Goal: Task Accomplishment & Management: Manage account settings

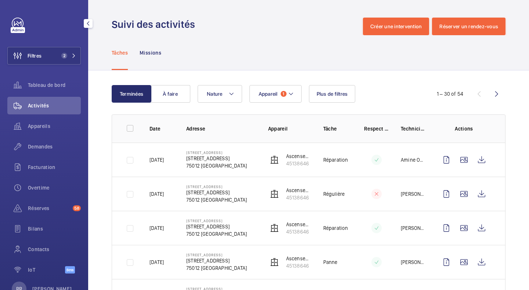
click at [50, 58] on button "Filtres 2" at bounding box center [43, 56] width 73 height 18
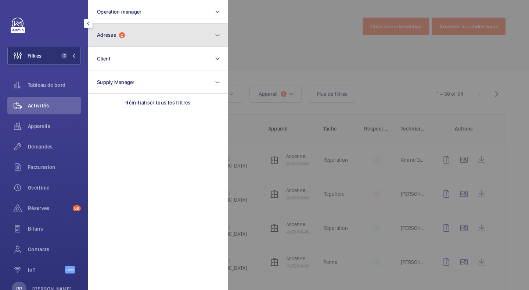
click at [107, 38] on span "Adresse" at bounding box center [106, 35] width 19 height 6
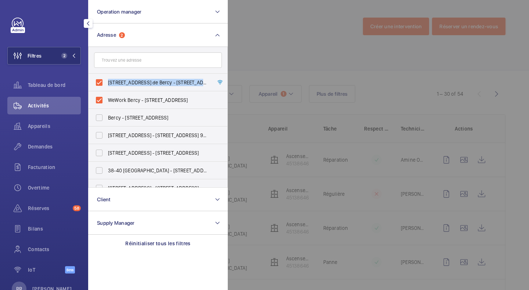
drag, startPoint x: 98, startPoint y: 98, endPoint x: 99, endPoint y: 85, distance: 12.9
click at [99, 85] on ul "[STREET_ADDRESS][GEOGRAPHIC_DATA] - [STREET_ADDRESS][GEOGRAPHIC_DATA] - [STREET…" at bounding box center [157, 179] width 139 height 211
click at [99, 85] on label "[STREET_ADDRESS] de Bercy - [STREET_ADDRESS]" at bounding box center [152, 83] width 128 height 18
click at [99, 85] on input "[STREET_ADDRESS] de Bercy - [STREET_ADDRESS]" at bounding box center [99, 82] width 15 height 15
checkbox input "false"
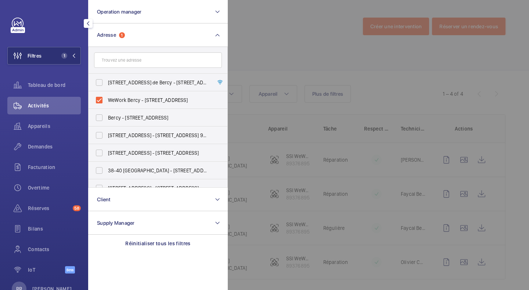
click at [98, 99] on label "WeWork Bercy - [STREET_ADDRESS]" at bounding box center [152, 100] width 128 height 18
click at [98, 99] on input "WeWork Bercy - [STREET_ADDRESS]" at bounding box center [99, 100] width 15 height 15
checkbox input "false"
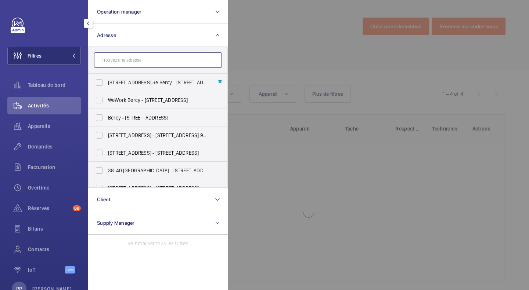
click at [127, 64] on input "text" at bounding box center [158, 60] width 128 height 15
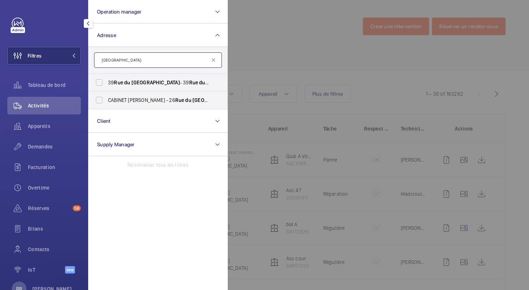
type input "[GEOGRAPHIC_DATA]"
click at [99, 101] on label "CABINET [PERSON_NAME] - [STREET_ADDRESS]" at bounding box center [152, 100] width 128 height 18
click at [99, 101] on input "CABINET [PERSON_NAME] - [STREET_ADDRESS]" at bounding box center [99, 100] width 15 height 15
checkbox input "true"
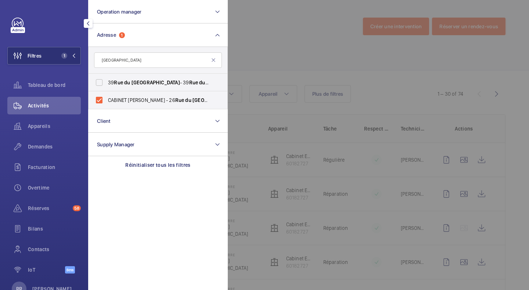
click at [272, 35] on div at bounding box center [492, 145] width 529 height 290
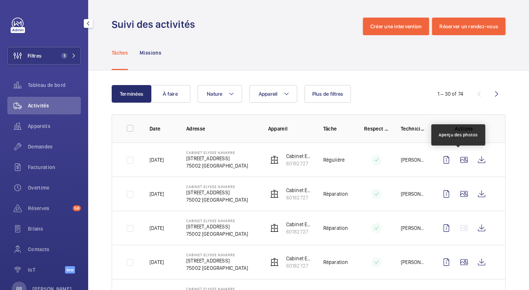
click at [456, 163] on wm-front-icon-button at bounding box center [464, 160] width 18 height 18
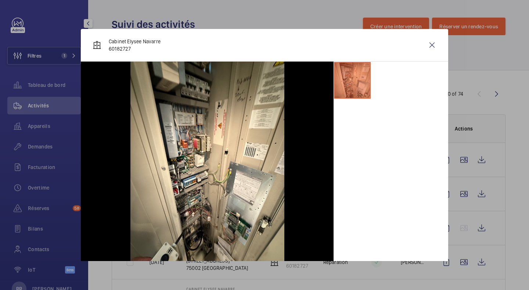
scroll to position [6, 0]
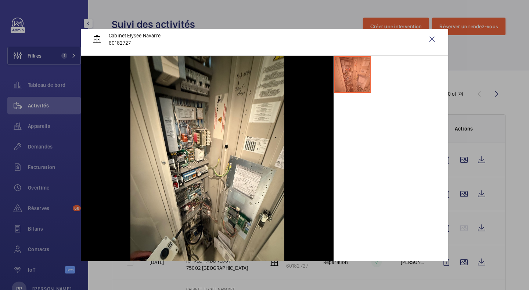
click at [460, 191] on div at bounding box center [264, 145] width 529 height 290
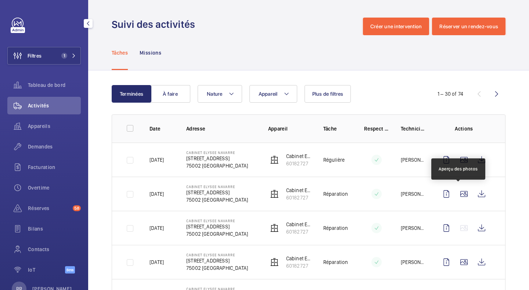
click at [460, 191] on wm-front-icon-button at bounding box center [464, 194] width 18 height 18
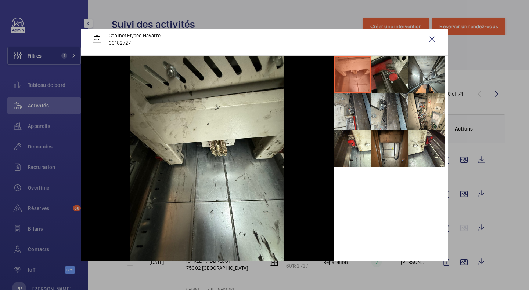
click at [339, 141] on li at bounding box center [352, 148] width 37 height 37
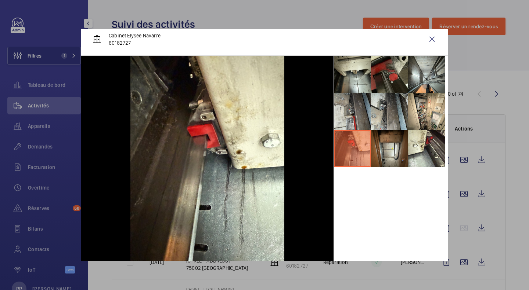
click at [417, 150] on li at bounding box center [426, 148] width 37 height 37
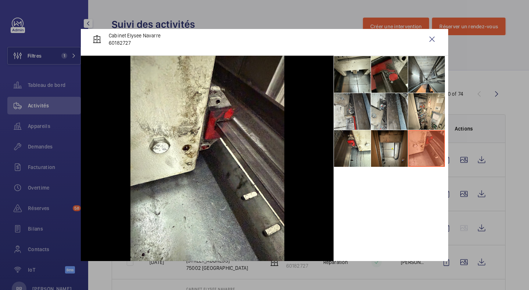
click at [424, 119] on li at bounding box center [426, 111] width 37 height 37
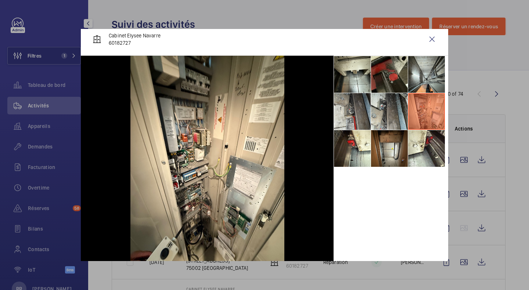
click at [423, 88] on li at bounding box center [426, 74] width 37 height 37
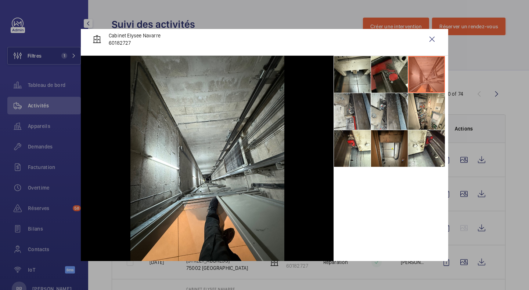
click at [398, 75] on li at bounding box center [389, 74] width 37 height 37
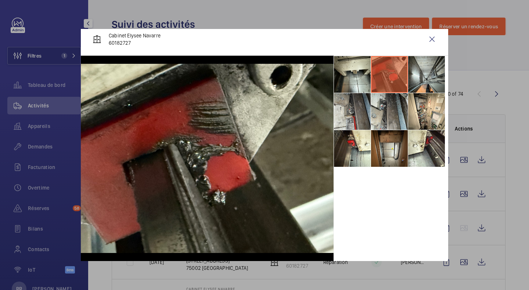
scroll to position [11, 0]
click at [514, 166] on div at bounding box center [264, 145] width 529 height 290
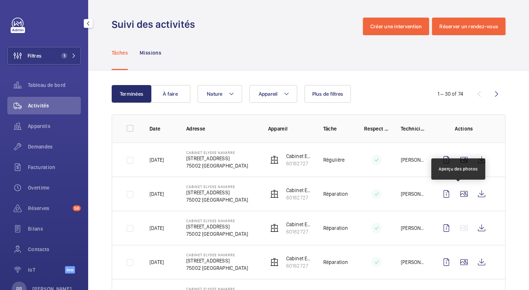
click at [457, 197] on wm-front-icon-button at bounding box center [464, 194] width 18 height 18
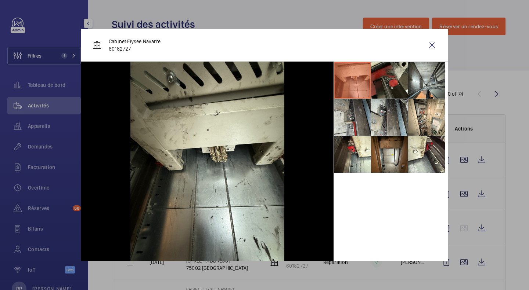
click at [355, 158] on li at bounding box center [352, 154] width 37 height 37
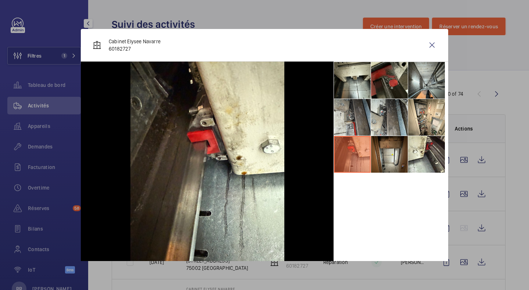
click at [497, 198] on div at bounding box center [264, 145] width 529 height 290
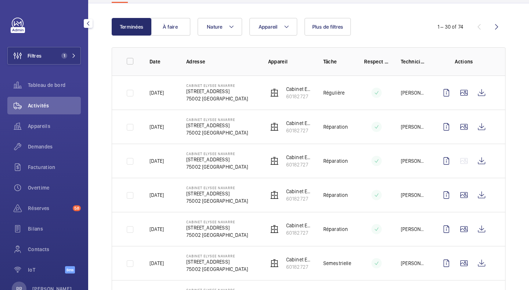
scroll to position [68, 0]
click at [460, 196] on wm-front-icon-button at bounding box center [464, 195] width 18 height 18
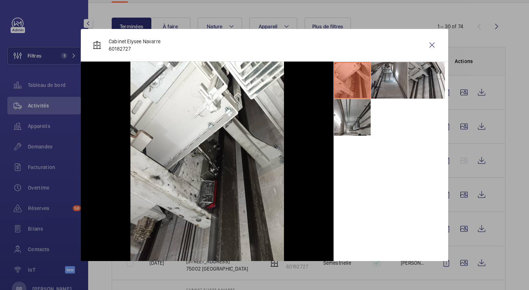
drag, startPoint x: 362, startPoint y: 156, endPoint x: 360, endPoint y: 151, distance: 5.1
click at [360, 151] on div at bounding box center [390, 165] width 115 height 206
click at [353, 119] on li at bounding box center [352, 117] width 37 height 37
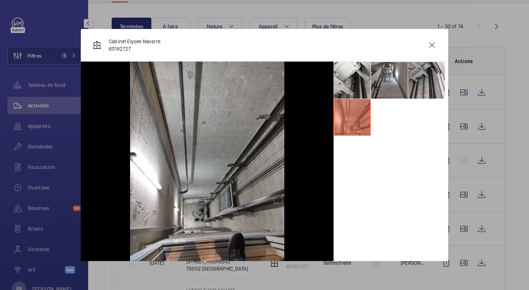
click at [399, 84] on li at bounding box center [389, 80] width 37 height 37
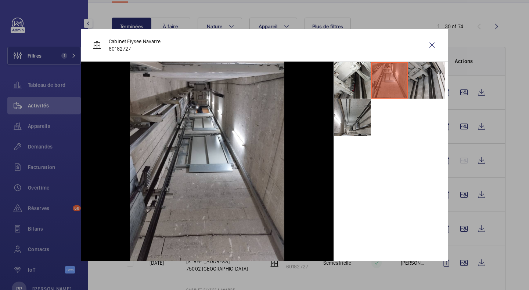
click at [427, 44] on wm-front-icon-button at bounding box center [432, 45] width 18 height 18
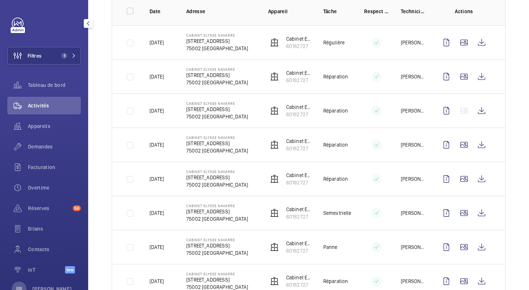
scroll to position [118, 0]
click at [456, 143] on wm-front-icon-button at bounding box center [464, 145] width 18 height 18
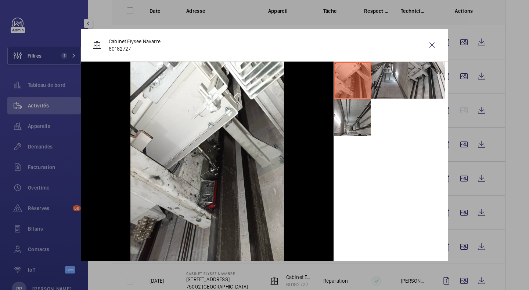
click at [457, 180] on div at bounding box center [264, 145] width 529 height 290
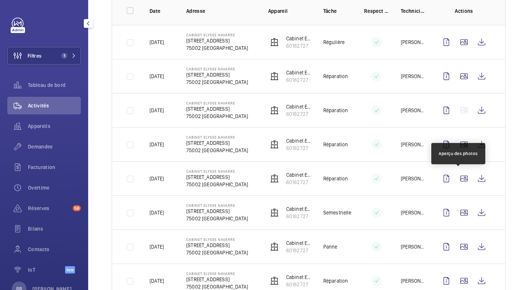
click at [457, 180] on wm-front-icon-button at bounding box center [464, 179] width 18 height 18
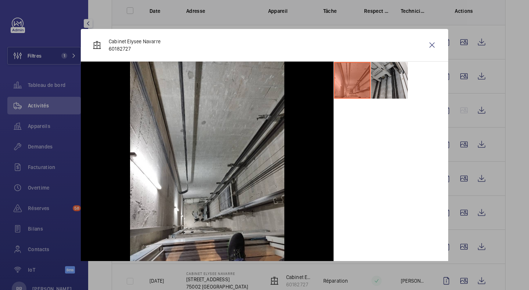
click at [457, 213] on div at bounding box center [264, 145] width 529 height 290
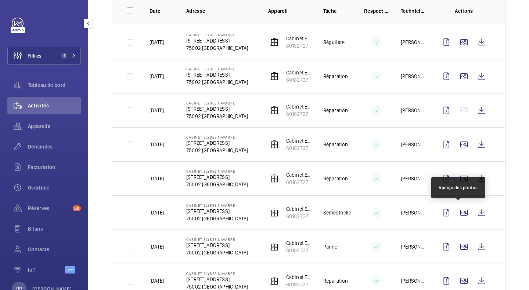
click at [457, 213] on wm-front-icon-button at bounding box center [464, 213] width 18 height 18
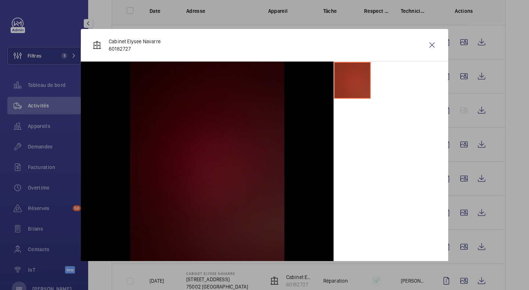
click at [458, 247] on div at bounding box center [264, 145] width 529 height 290
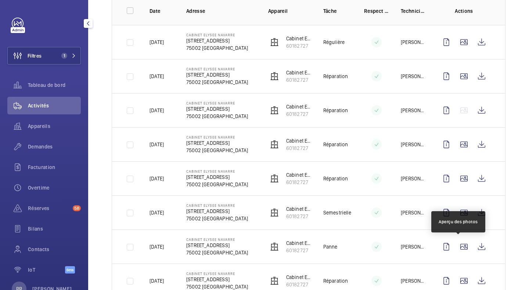
click at [458, 247] on wm-front-icon-button at bounding box center [464, 247] width 18 height 18
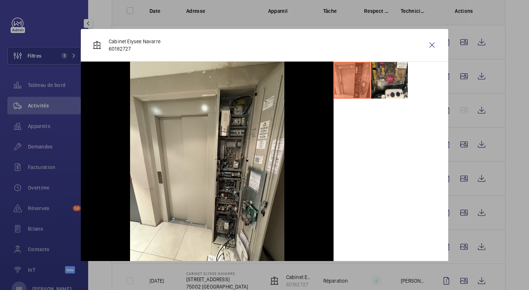
click at [386, 71] on li at bounding box center [389, 80] width 37 height 37
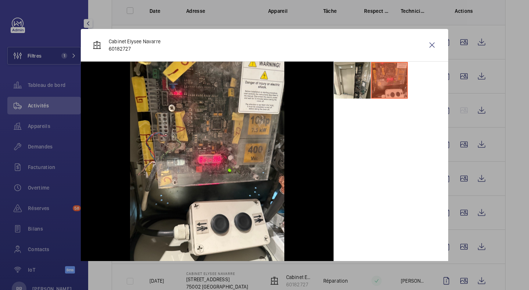
click at [424, 44] on wm-front-icon-button at bounding box center [432, 45] width 18 height 18
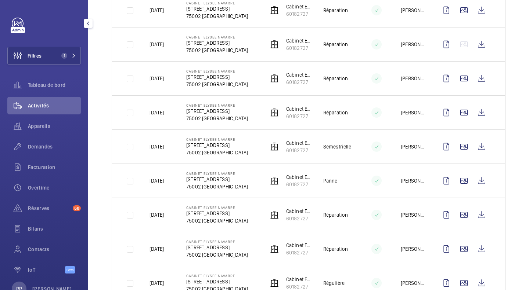
scroll to position [192, 0]
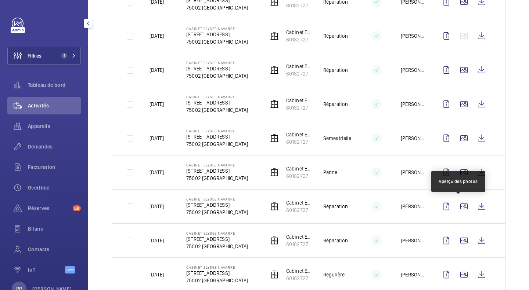
click at [459, 206] on wm-front-icon-button at bounding box center [464, 207] width 18 height 18
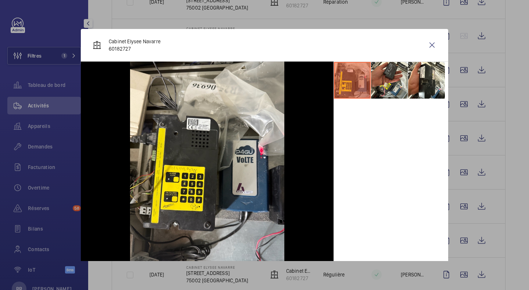
click at [390, 83] on li at bounding box center [389, 80] width 37 height 37
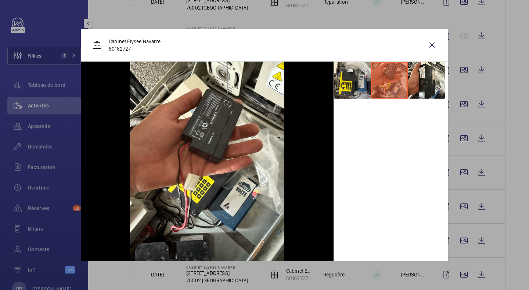
click at [429, 45] on wm-front-icon-button at bounding box center [432, 45] width 18 height 18
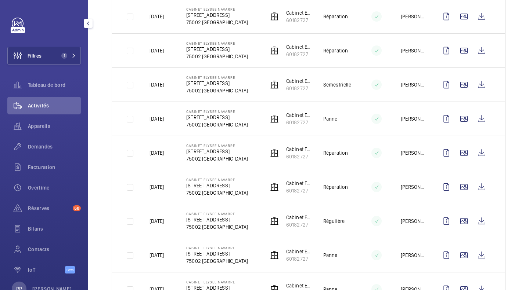
scroll to position [247, 0]
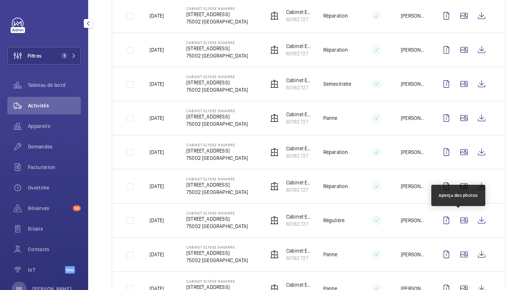
click at [461, 225] on wm-front-icon-button at bounding box center [464, 221] width 18 height 18
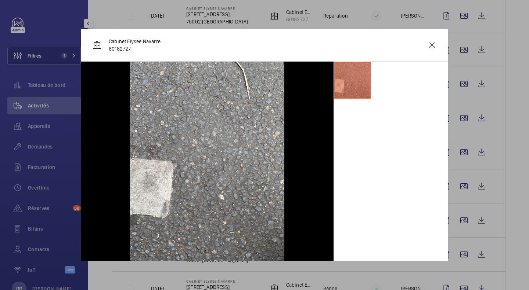
click at [456, 254] on div at bounding box center [264, 145] width 529 height 290
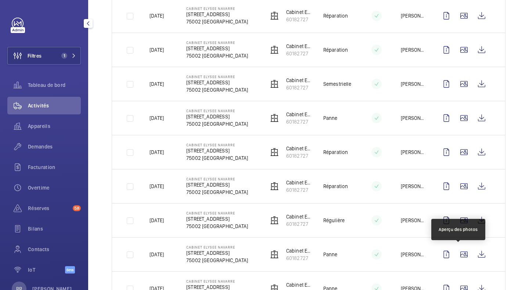
click at [456, 254] on wm-front-icon-button at bounding box center [464, 255] width 18 height 18
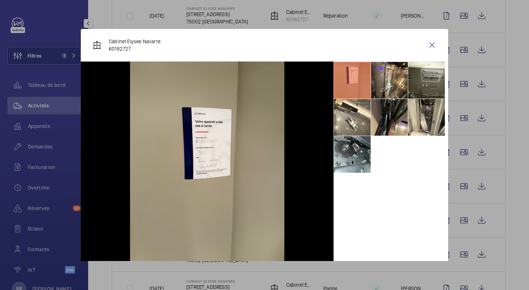
scroll to position [6, 0]
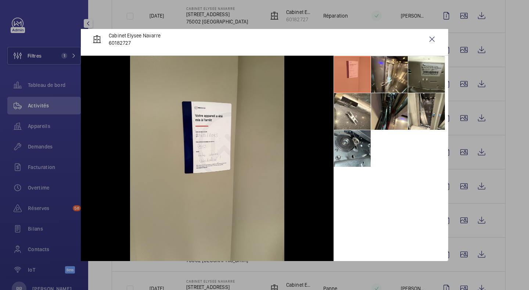
click at [346, 152] on li at bounding box center [352, 148] width 37 height 37
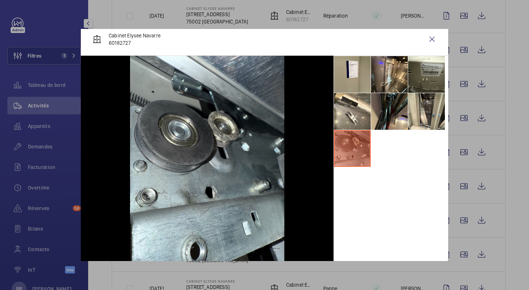
click at [420, 77] on li at bounding box center [426, 74] width 37 height 37
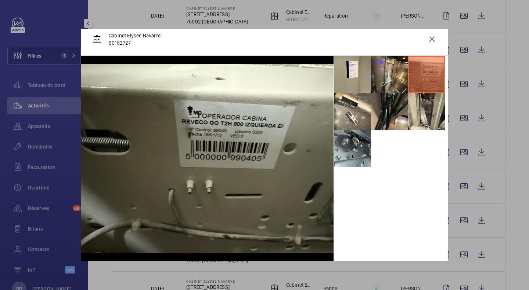
click at [345, 156] on li at bounding box center [352, 148] width 37 height 37
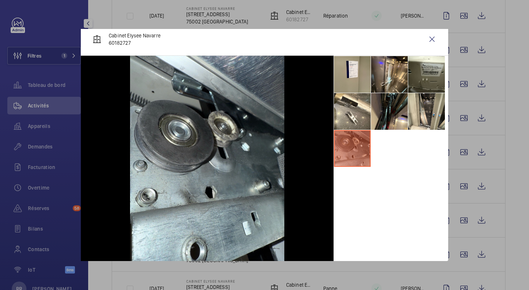
click at [383, 73] on li at bounding box center [389, 74] width 37 height 37
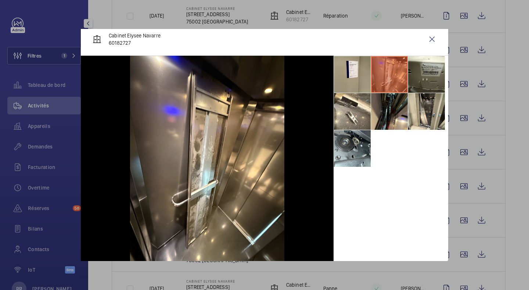
click at [429, 35] on wm-front-icon-button at bounding box center [432, 39] width 18 height 18
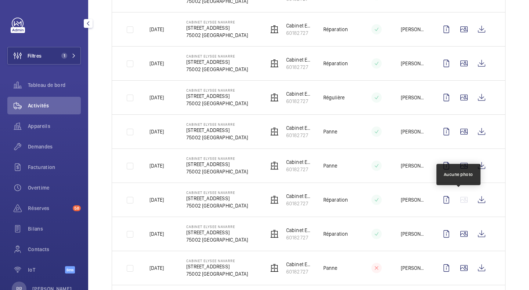
scroll to position [370, 0]
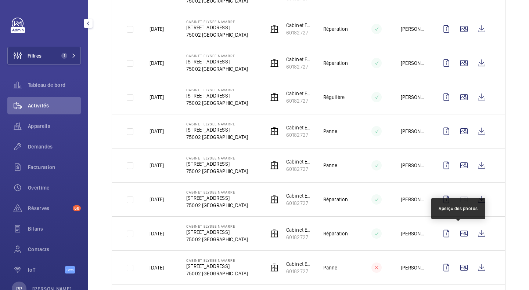
click at [457, 235] on wm-front-icon-button at bounding box center [464, 234] width 18 height 18
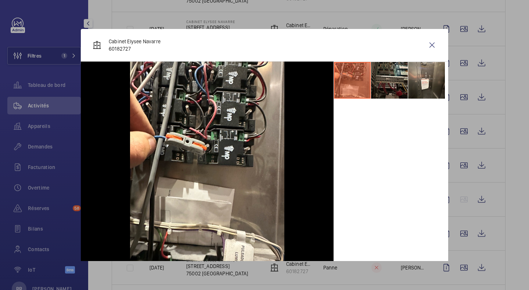
click at [425, 46] on wm-front-icon-button at bounding box center [432, 45] width 18 height 18
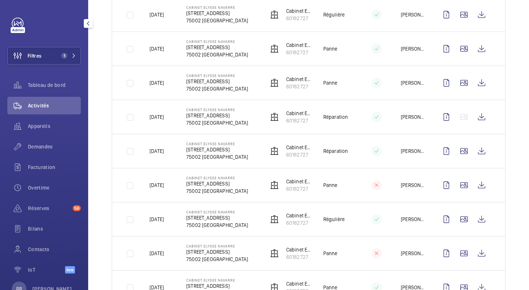
scroll to position [453, 0]
click at [458, 223] on wm-front-icon-button at bounding box center [464, 219] width 18 height 18
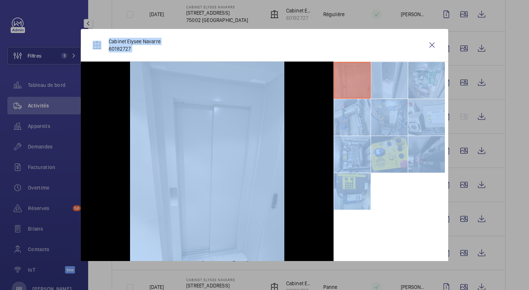
drag, startPoint x: 458, startPoint y: 223, endPoint x: 379, endPoint y: 195, distance: 84.5
click at [379, 195] on div "Cabinet [PERSON_NAME] 60182727" at bounding box center [264, 145] width 529 height 290
click at [343, 151] on li at bounding box center [352, 154] width 37 height 37
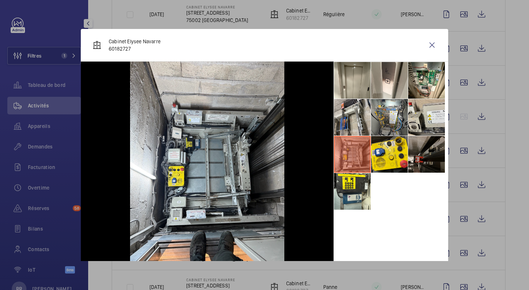
click at [347, 115] on li at bounding box center [352, 117] width 37 height 37
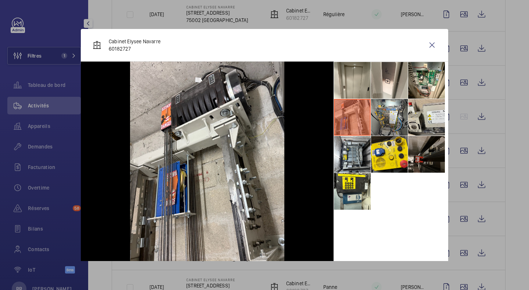
click at [423, 157] on li at bounding box center [426, 154] width 37 height 37
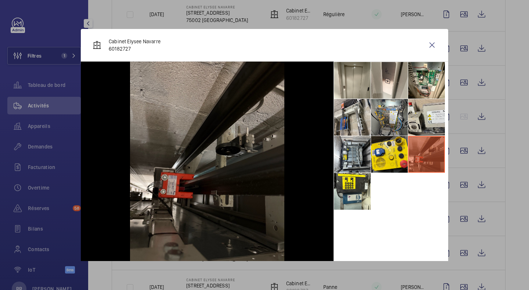
click at [422, 118] on li at bounding box center [426, 117] width 37 height 37
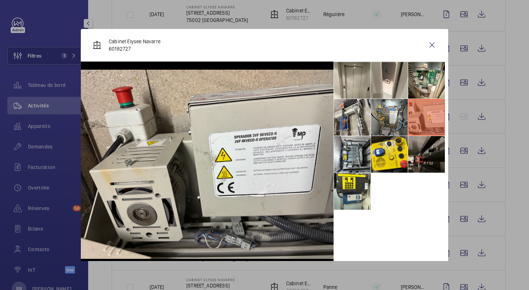
click at [359, 194] on li at bounding box center [352, 191] width 37 height 37
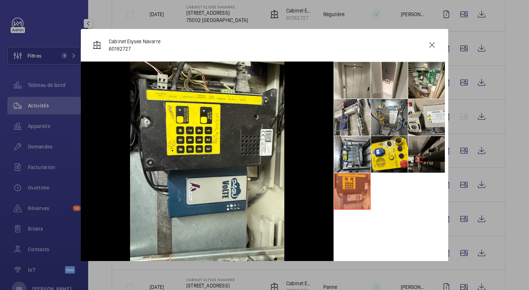
click at [424, 45] on wm-front-icon-button at bounding box center [432, 45] width 18 height 18
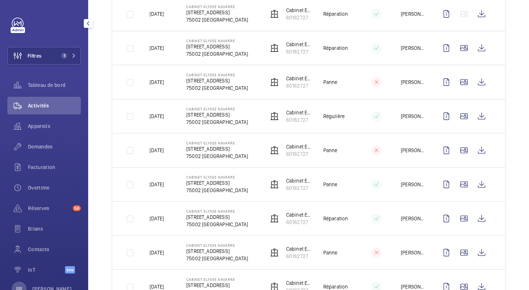
scroll to position [567, 0]
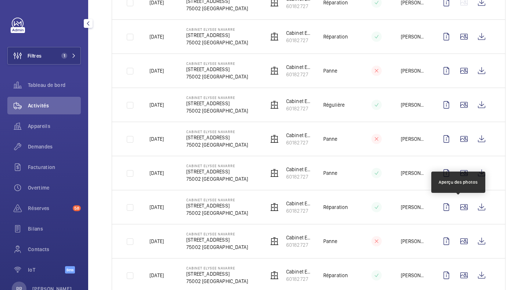
click at [462, 207] on wm-front-icon-button at bounding box center [464, 208] width 18 height 18
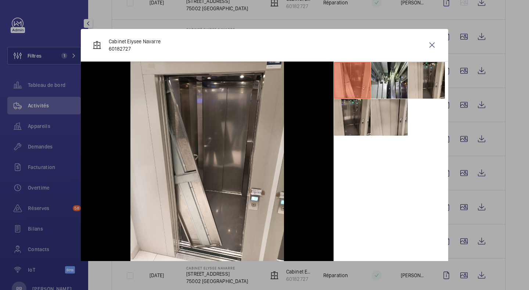
click at [519, 239] on div at bounding box center [264, 145] width 529 height 290
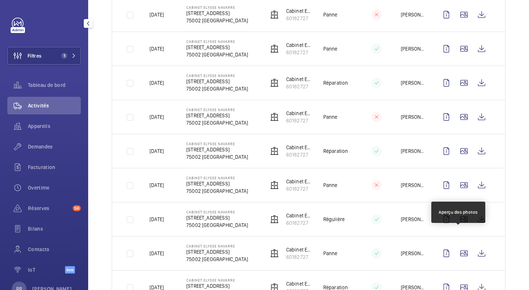
scroll to position [692, 0]
click at [456, 228] on td at bounding box center [465, 219] width 79 height 34
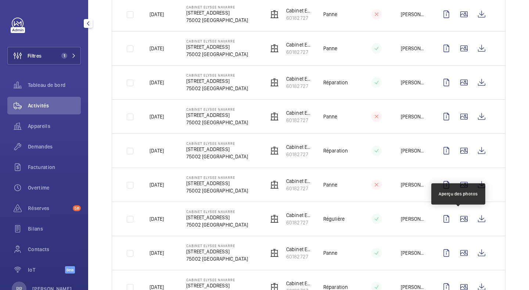
click at [457, 224] on wm-front-icon-button at bounding box center [464, 219] width 18 height 18
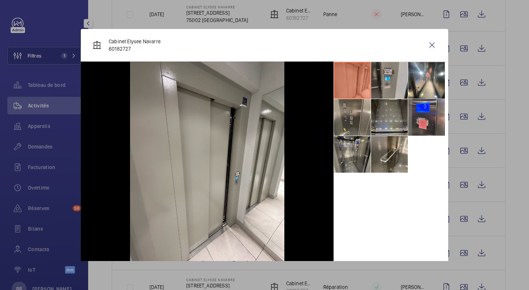
click at [352, 160] on li at bounding box center [352, 154] width 37 height 37
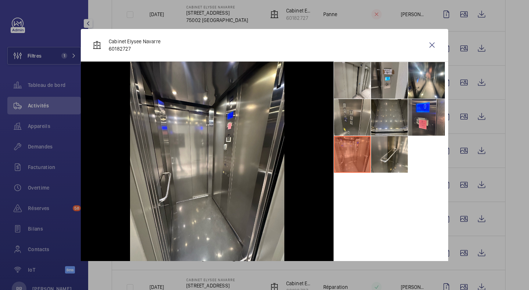
click at [347, 123] on li at bounding box center [352, 117] width 37 height 37
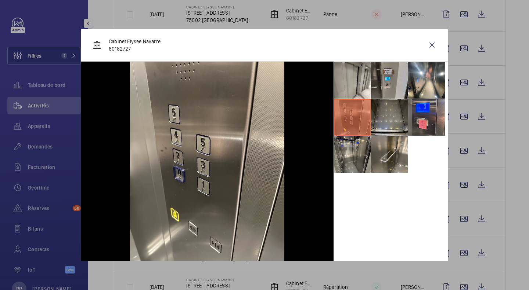
click at [388, 76] on li at bounding box center [389, 80] width 37 height 37
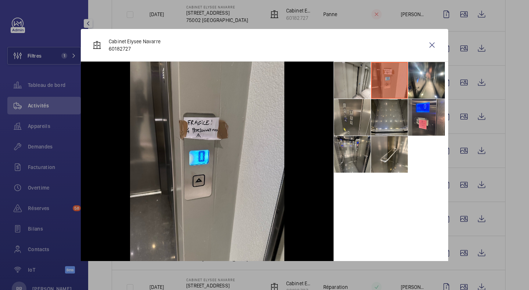
click at [417, 113] on li at bounding box center [426, 117] width 37 height 37
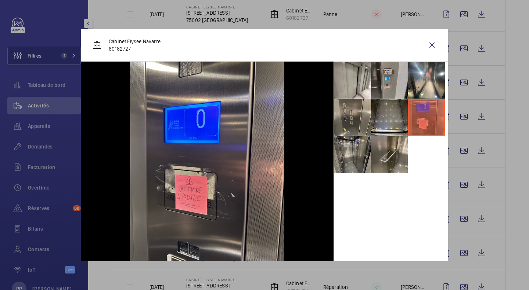
click at [384, 151] on li at bounding box center [389, 154] width 37 height 37
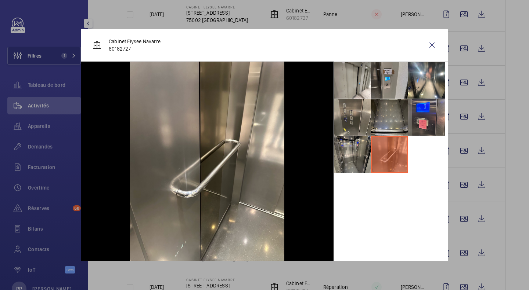
scroll to position [3, 0]
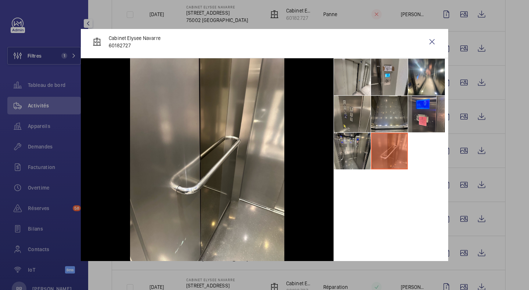
click at [514, 243] on div at bounding box center [264, 145] width 529 height 290
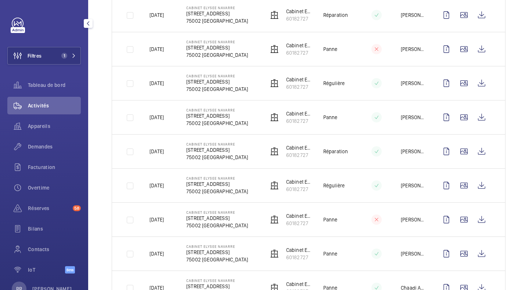
scroll to position [895, 0]
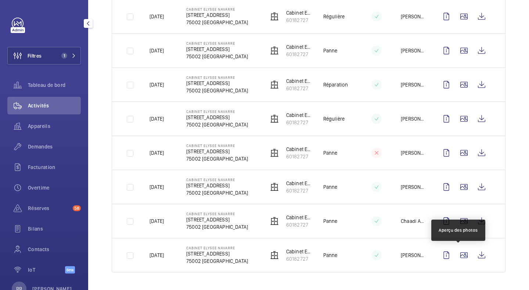
click at [456, 254] on wm-front-icon-button at bounding box center [464, 256] width 18 height 18
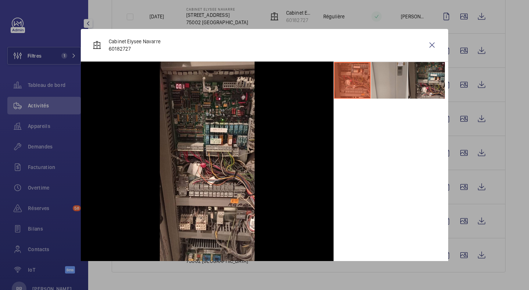
click at [457, 224] on div at bounding box center [264, 145] width 529 height 290
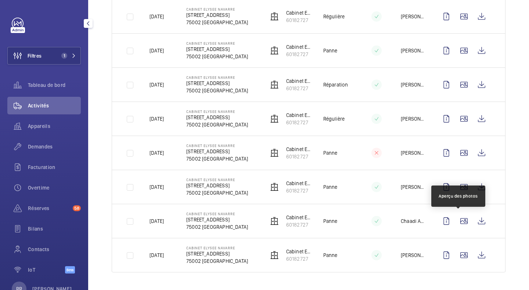
click at [457, 224] on wm-front-icon-button at bounding box center [464, 222] width 18 height 18
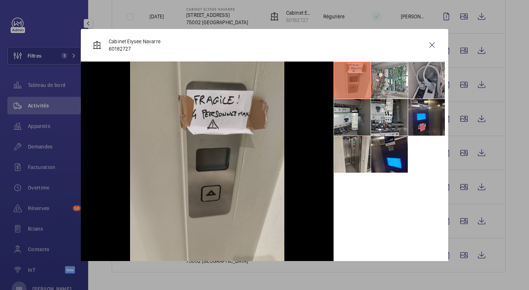
click at [421, 126] on li at bounding box center [426, 117] width 37 height 37
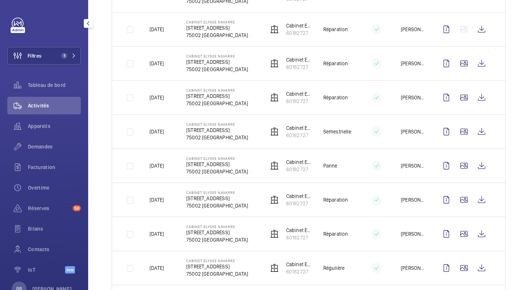
scroll to position [0, 0]
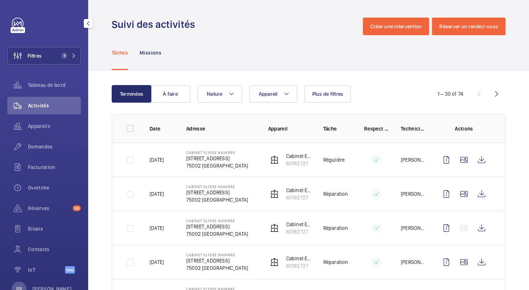
click at [491, 95] on wm-front-icon-button at bounding box center [497, 94] width 18 height 18
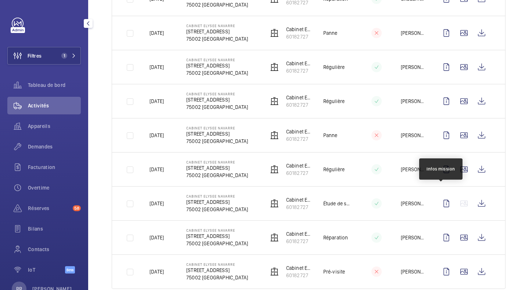
scroll to position [348, 0]
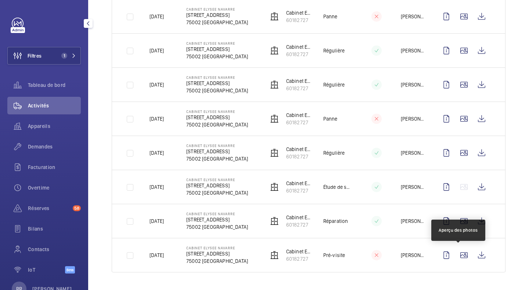
click at [456, 257] on wm-front-icon-button at bounding box center [464, 256] width 18 height 18
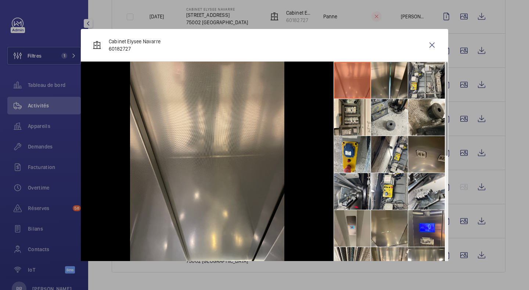
click at [427, 227] on li at bounding box center [426, 228] width 37 height 37
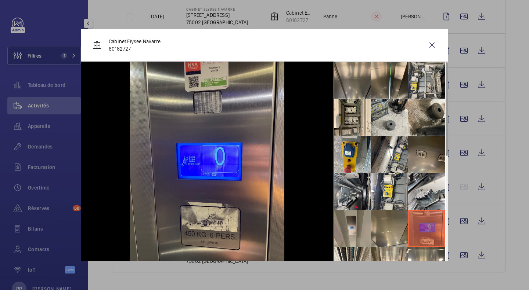
click at [251, 271] on div at bounding box center [264, 145] width 529 height 290
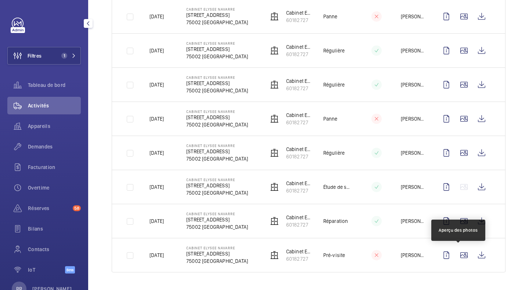
click at [461, 257] on wm-front-icon-button at bounding box center [464, 256] width 18 height 18
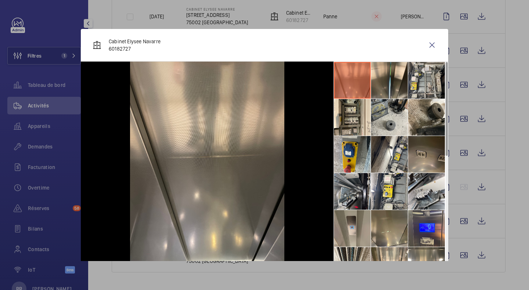
click at [462, 221] on div at bounding box center [264, 145] width 529 height 290
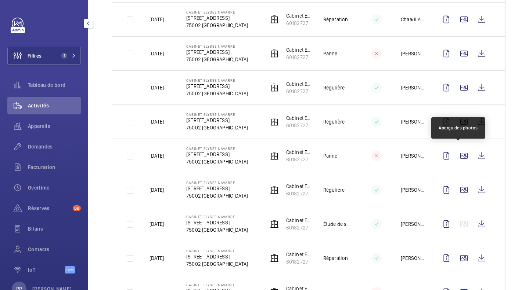
scroll to position [310, 0]
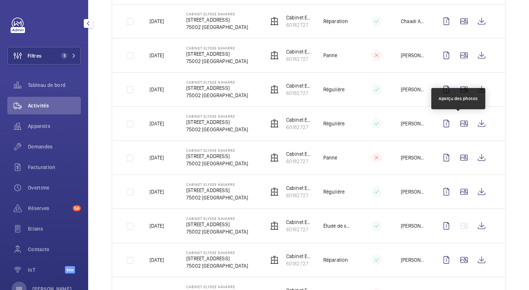
click at [460, 123] on wm-front-icon-button at bounding box center [464, 124] width 18 height 18
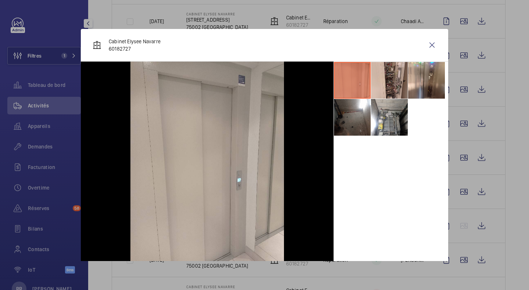
click at [371, 122] on li at bounding box center [389, 117] width 37 height 37
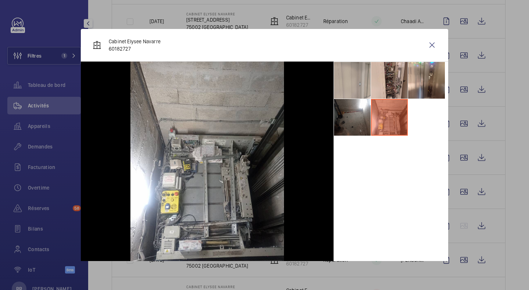
click at [386, 73] on li at bounding box center [389, 80] width 37 height 37
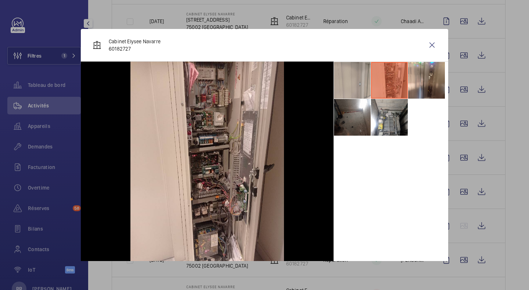
click at [427, 50] on wm-front-icon-button at bounding box center [432, 45] width 18 height 18
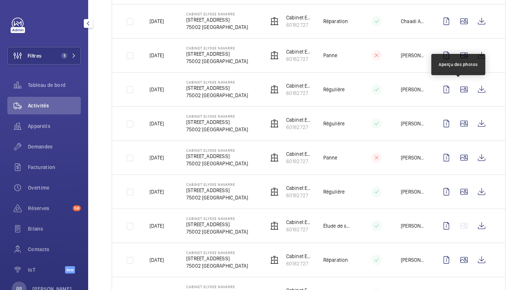
click at [457, 89] on wm-front-icon-button at bounding box center [464, 90] width 18 height 18
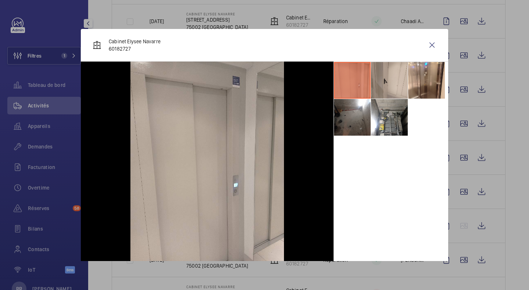
click at [382, 124] on li at bounding box center [389, 117] width 37 height 37
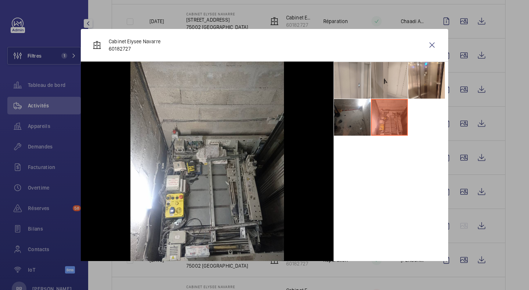
click at [415, 75] on li at bounding box center [426, 80] width 37 height 37
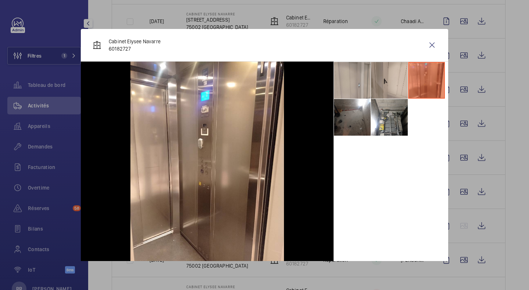
click at [389, 84] on li at bounding box center [389, 80] width 37 height 37
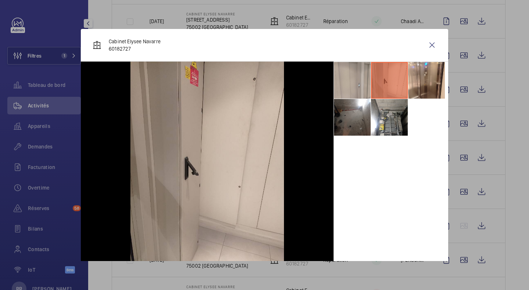
click at [358, 87] on li at bounding box center [352, 80] width 37 height 37
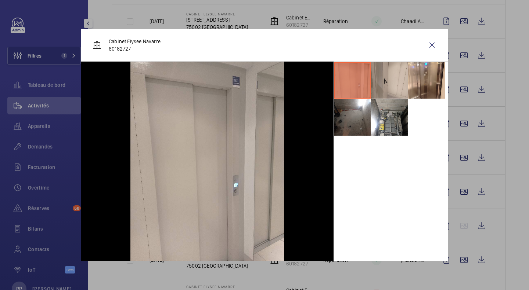
click at [427, 46] on wm-front-icon-button at bounding box center [432, 45] width 18 height 18
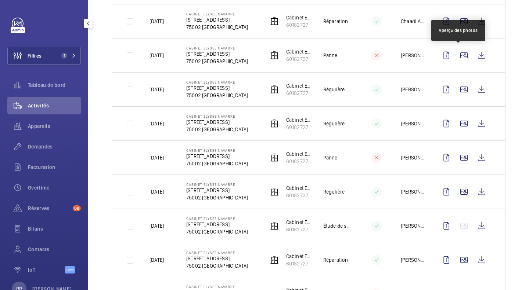
click at [462, 54] on wm-front-icon-button at bounding box center [464, 56] width 18 height 18
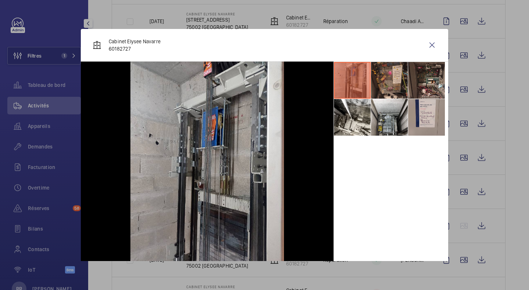
click at [349, 123] on li at bounding box center [352, 117] width 37 height 37
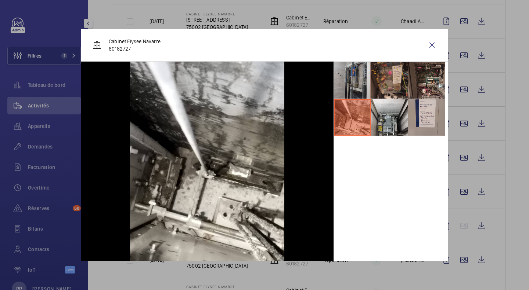
click at [383, 127] on li at bounding box center [389, 117] width 37 height 37
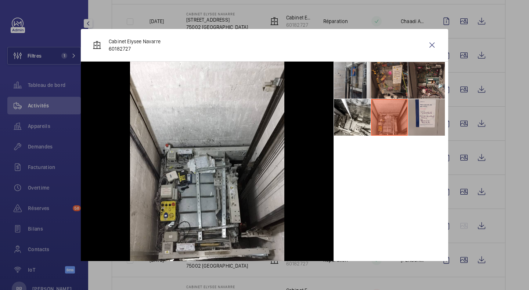
click at [389, 79] on li at bounding box center [389, 80] width 37 height 37
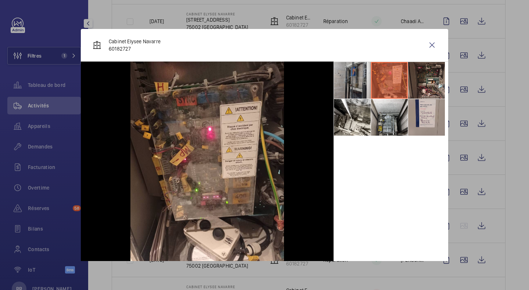
click at [411, 78] on li at bounding box center [426, 80] width 37 height 37
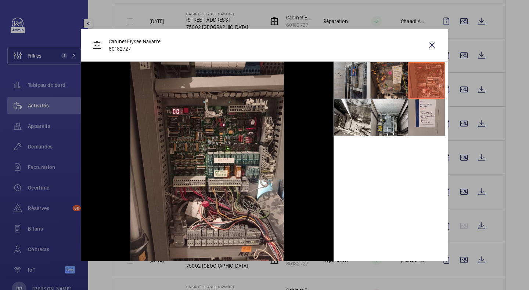
click at [425, 46] on wm-front-icon-button at bounding box center [432, 45] width 18 height 18
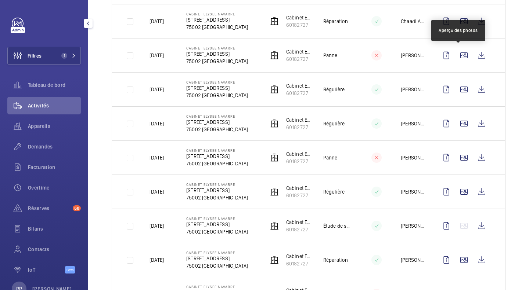
click at [457, 57] on wm-front-icon-button at bounding box center [464, 56] width 18 height 18
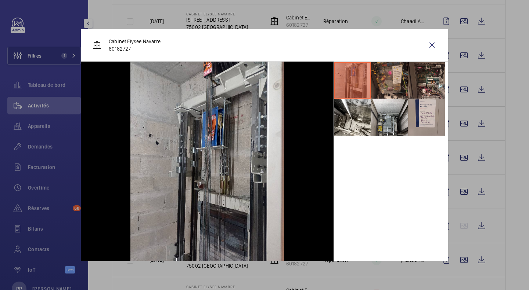
click at [429, 47] on wm-front-icon-button at bounding box center [432, 45] width 18 height 18
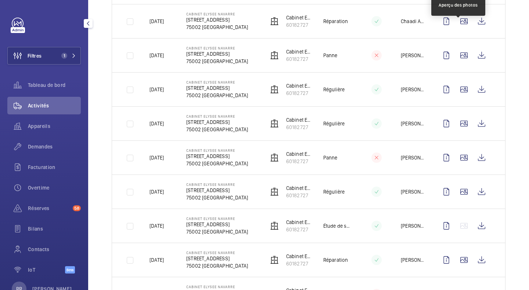
click at [458, 23] on wm-front-icon-button at bounding box center [464, 21] width 18 height 18
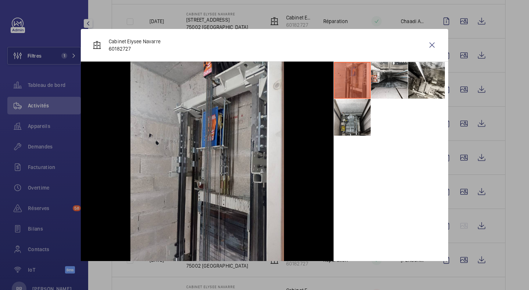
click at [424, 44] on wm-front-icon-button at bounding box center [432, 45] width 18 height 18
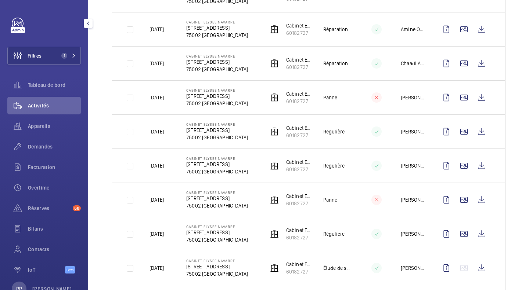
scroll to position [263, 0]
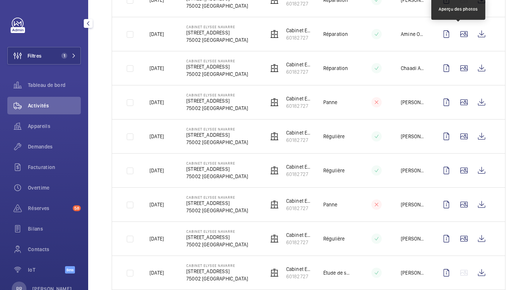
click at [456, 35] on wm-front-icon-button at bounding box center [464, 34] width 18 height 18
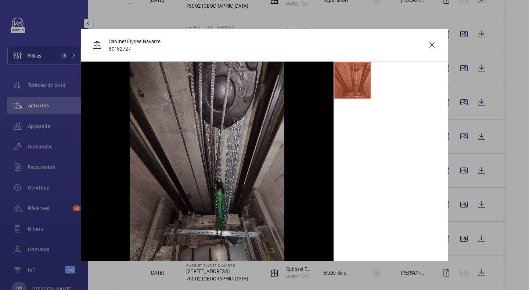
click at [426, 45] on wm-front-icon-button at bounding box center [432, 45] width 18 height 18
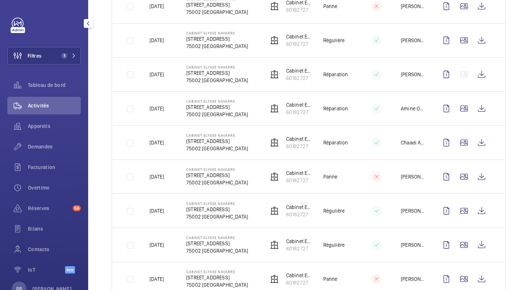
scroll to position [188, 0]
click at [459, 46] on wm-front-icon-button at bounding box center [464, 41] width 18 height 18
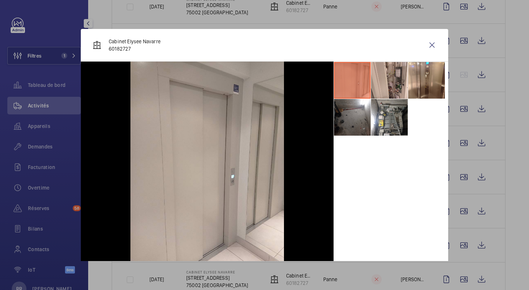
click at [348, 124] on li at bounding box center [352, 117] width 37 height 37
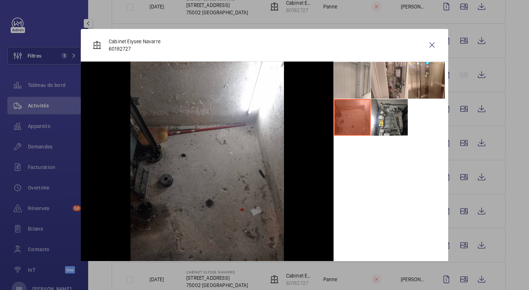
click at [386, 119] on li at bounding box center [389, 117] width 37 height 37
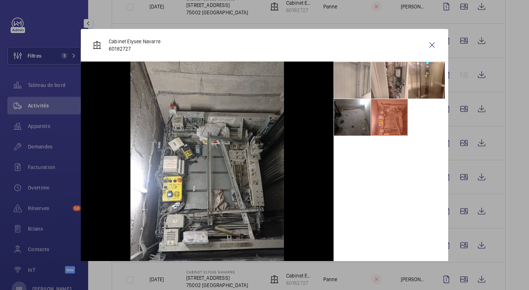
click at [426, 46] on wm-front-icon-button at bounding box center [432, 45] width 18 height 18
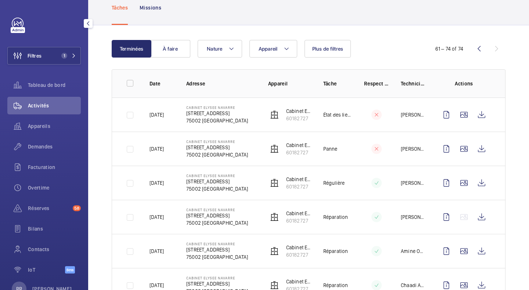
scroll to position [0, 0]
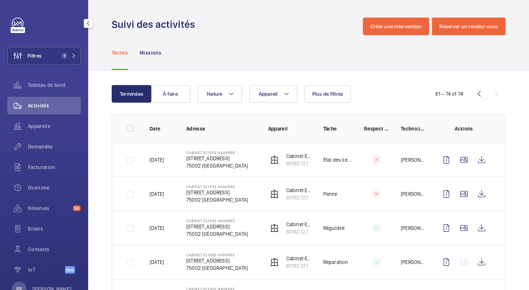
click at [474, 94] on wm-front-icon-button at bounding box center [479, 94] width 18 height 18
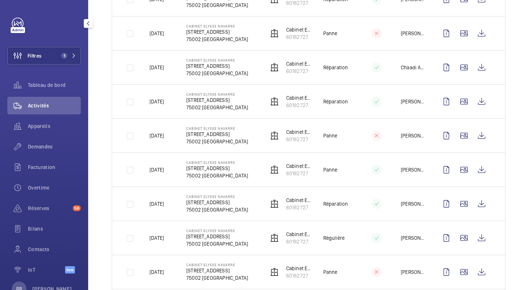
scroll to position [468, 0]
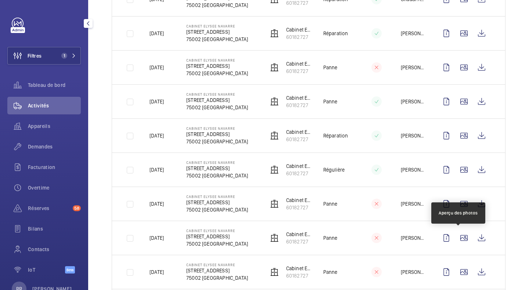
click at [459, 235] on wm-front-icon-button at bounding box center [464, 238] width 18 height 18
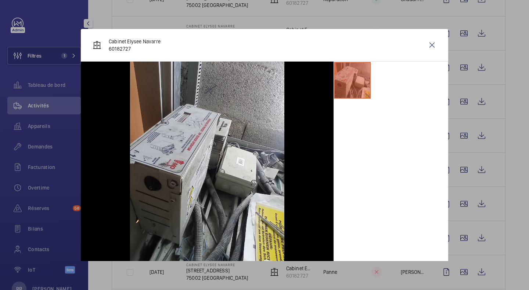
click at [427, 48] on wm-front-icon-button at bounding box center [432, 45] width 18 height 18
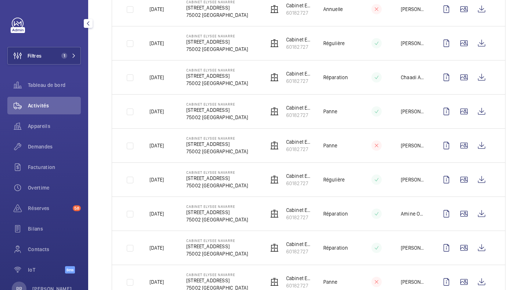
scroll to position [0, 0]
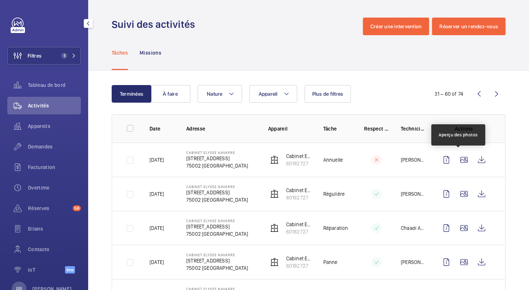
click at [459, 162] on wm-front-icon-button at bounding box center [464, 160] width 18 height 18
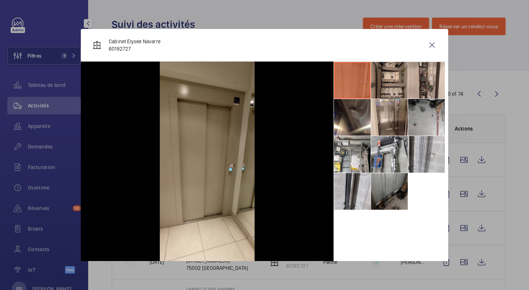
click at [334, 160] on li at bounding box center [352, 154] width 37 height 37
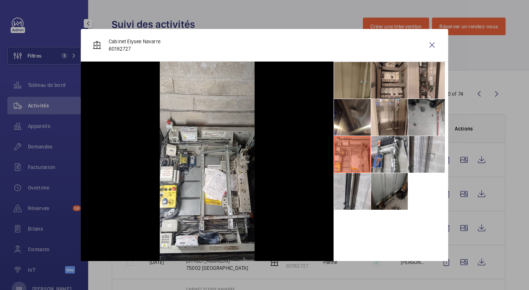
click at [426, 45] on wm-front-icon-button at bounding box center [432, 45] width 18 height 18
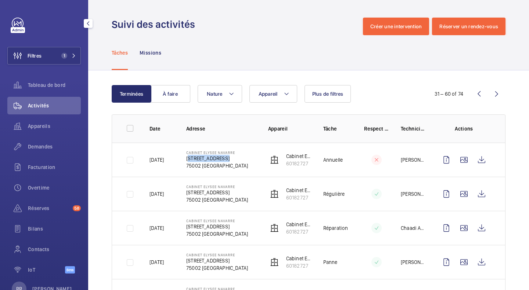
drag, startPoint x: 187, startPoint y: 160, endPoint x: 221, endPoint y: 159, distance: 34.6
click at [221, 159] on p "[STREET_ADDRESS]" at bounding box center [217, 158] width 62 height 7
copy p "[STREET_ADDRESS]"
click at [73, 55] on mat-icon at bounding box center [74, 56] width 4 height 4
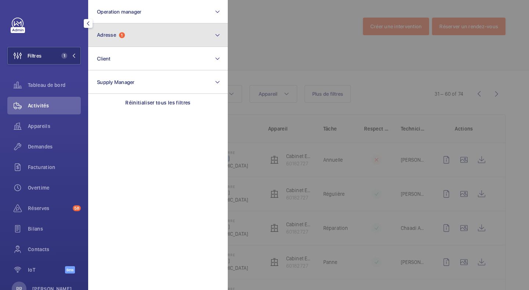
click at [112, 35] on span "Adresse" at bounding box center [106, 35] width 19 height 6
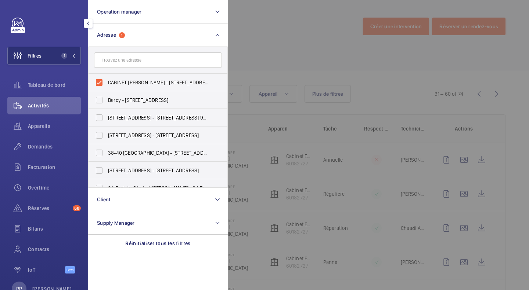
click at [99, 84] on label "CABINET [PERSON_NAME] - [STREET_ADDRESS]" at bounding box center [152, 83] width 128 height 18
click at [99, 84] on input "CABINET [PERSON_NAME] - [STREET_ADDRESS]" at bounding box center [99, 82] width 15 height 15
checkbox input "false"
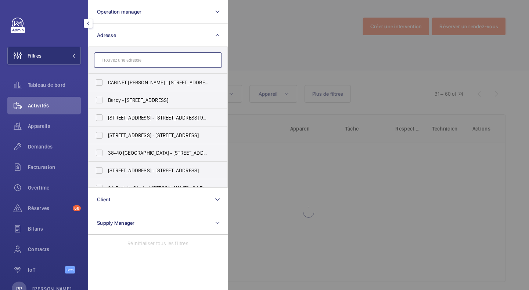
click at [149, 59] on input "text" at bounding box center [158, 60] width 128 height 15
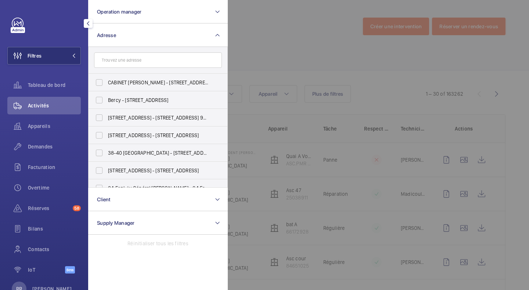
click at [47, 31] on div "Filtres Operation manager Adresse CABINET [PERSON_NAME] - [STREET_ADDRESS][GEOG…" at bounding box center [43, 150] width 73 height 264
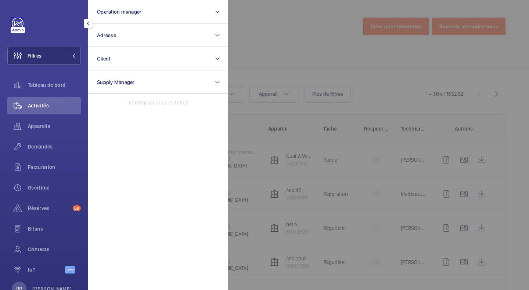
click at [17, 27] on link at bounding box center [18, 24] width 12 height 12
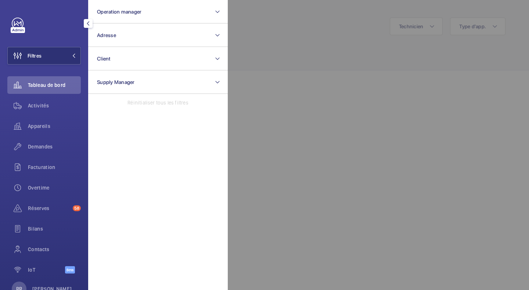
click at [38, 108] on span "Activités" at bounding box center [54, 105] width 53 height 7
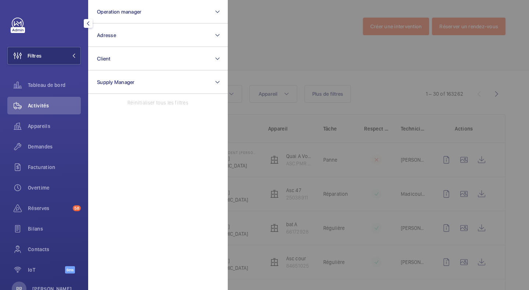
click at [40, 124] on span "Appareils" at bounding box center [54, 126] width 53 height 7
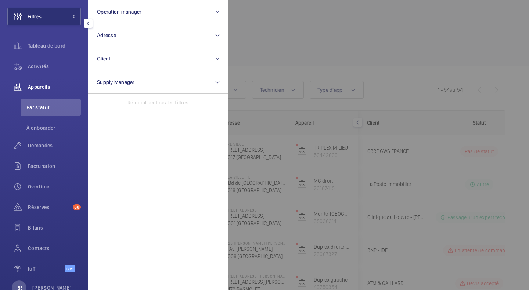
scroll to position [62, 0]
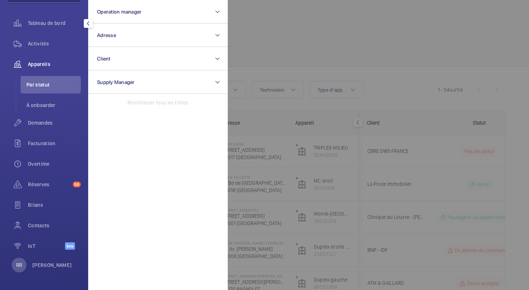
click at [278, 30] on div at bounding box center [492, 145] width 529 height 290
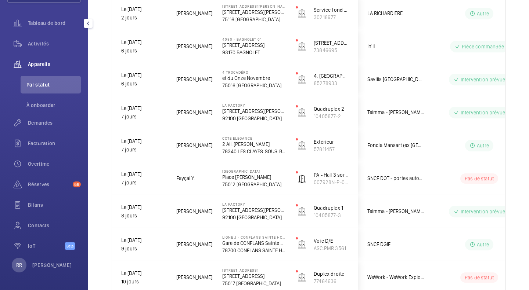
scroll to position [415, 0]
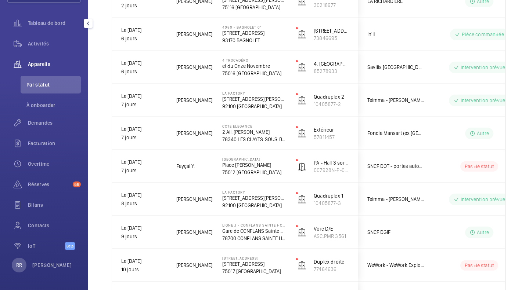
click at [39, 201] on div "Bilans" at bounding box center [43, 205] width 73 height 18
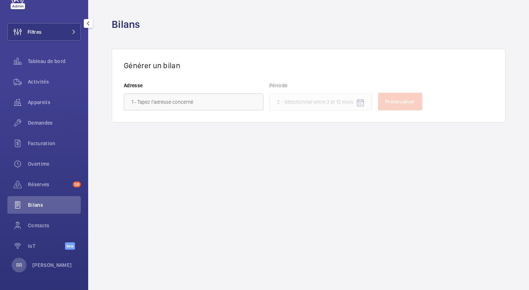
scroll to position [24, 0]
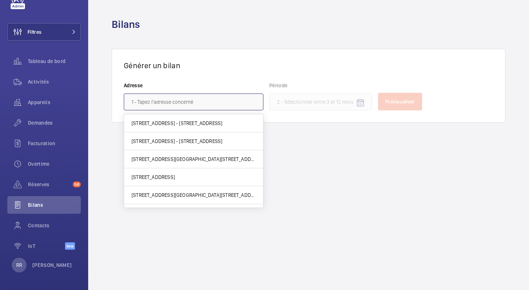
click at [179, 100] on input "text" at bounding box center [194, 102] width 140 height 17
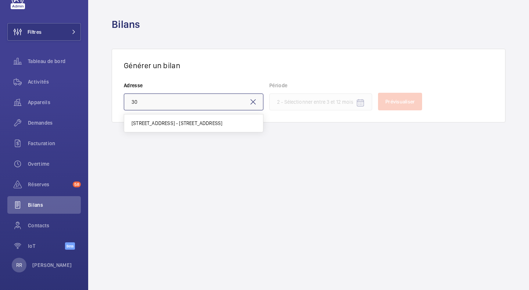
type input "3"
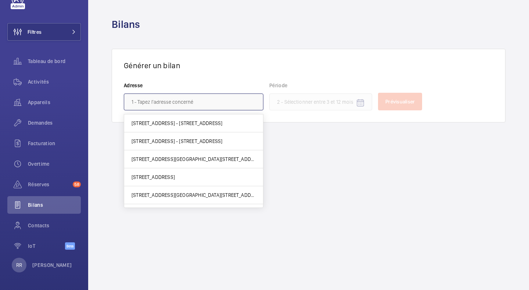
click at [228, 102] on input "text" at bounding box center [194, 102] width 140 height 17
click at [41, 181] on div "Réserves 58" at bounding box center [43, 185] width 73 height 18
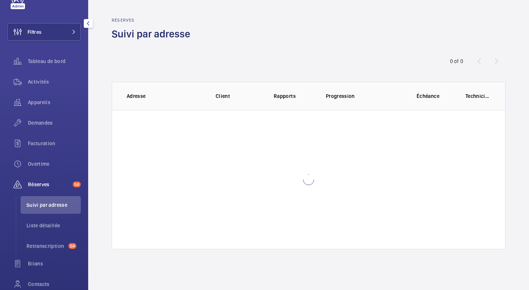
scroll to position [62, 0]
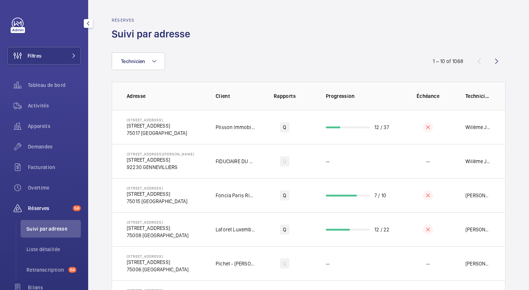
click at [44, 146] on span "Demandes" at bounding box center [54, 146] width 53 height 7
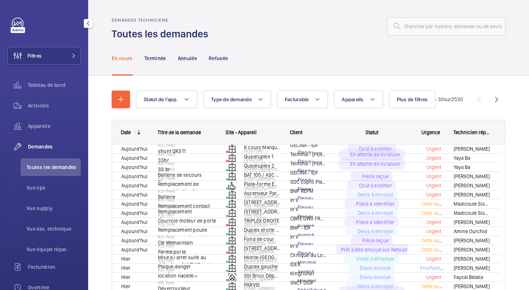
click at [42, 130] on div "Appareils" at bounding box center [43, 126] width 73 height 18
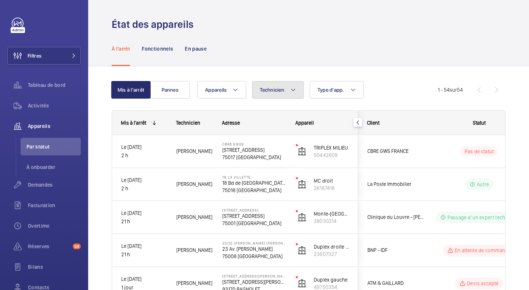
click at [284, 96] on button "Technicien" at bounding box center [278, 90] width 52 height 18
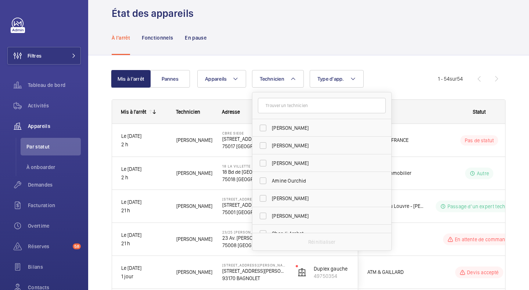
scroll to position [11, 0]
click at [36, 107] on span "Activités" at bounding box center [54, 105] width 53 height 7
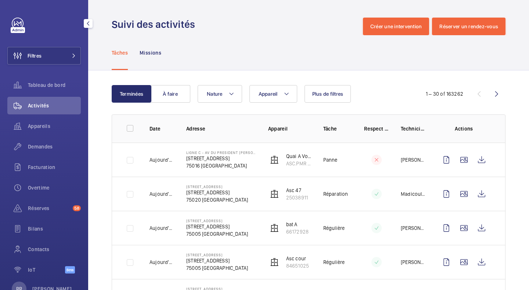
click at [58, 54] on button "Filtres" at bounding box center [43, 56] width 73 height 18
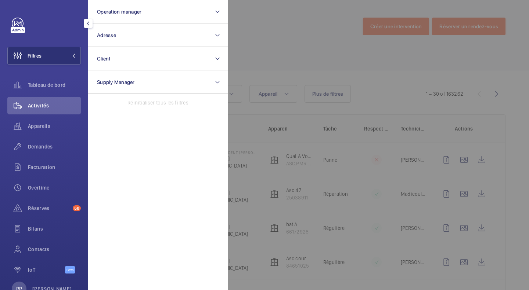
click at [294, 31] on div at bounding box center [492, 145] width 529 height 290
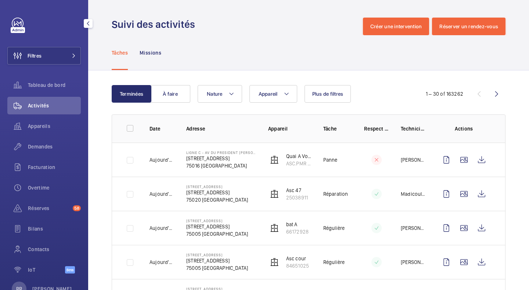
scroll to position [24, 0]
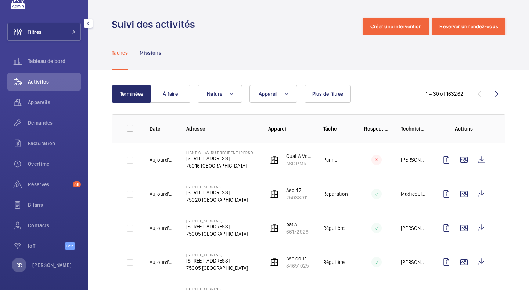
click at [37, 33] on span "Filtres" at bounding box center [35, 31] width 14 height 7
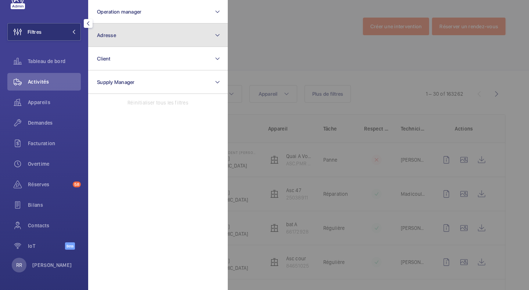
click at [118, 32] on button "Adresse" at bounding box center [158, 34] width 140 height 23
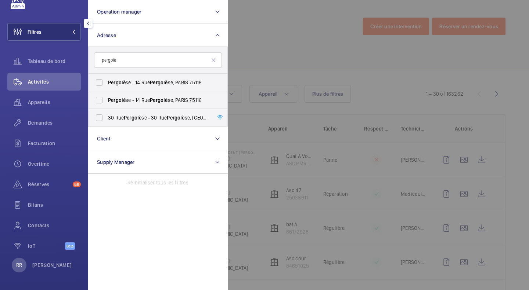
type input "pergolè"
click at [102, 85] on label "Pergolè se - [STREET_ADDRESS]" at bounding box center [152, 83] width 128 height 18
click at [102, 85] on input "Pergolè se - [STREET_ADDRESS]" at bounding box center [99, 82] width 15 height 15
checkbox input "true"
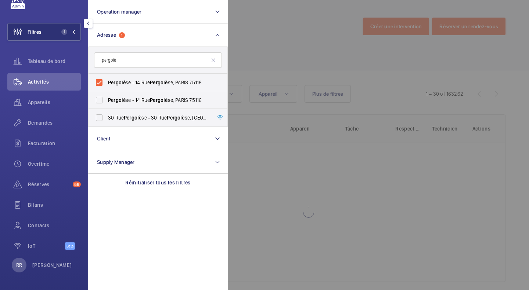
click at [100, 99] on label "Pergolè se - [STREET_ADDRESS]" at bounding box center [152, 100] width 128 height 18
click at [100, 99] on input "Pergolè se - [STREET_ADDRESS]" at bounding box center [99, 100] width 15 height 15
checkbox input "true"
click at [258, 40] on div at bounding box center [492, 145] width 529 height 290
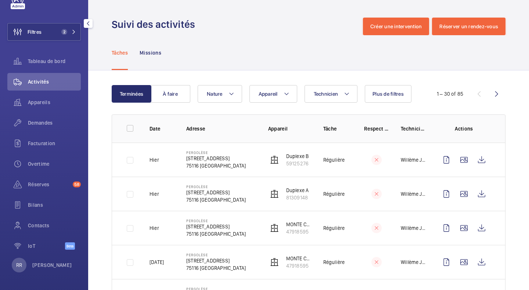
click at [17, 269] on div "RR" at bounding box center [19, 265] width 15 height 15
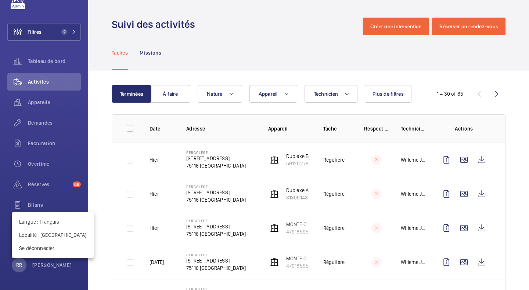
click at [213, 53] on div at bounding box center [264, 145] width 529 height 290
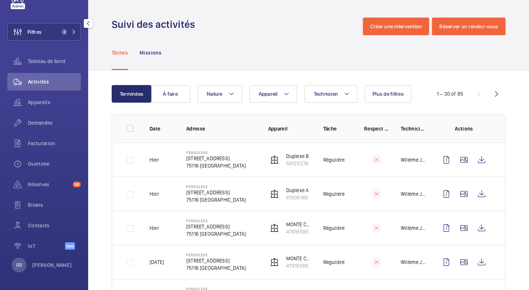
click at [35, 207] on span "Bilans" at bounding box center [54, 205] width 53 height 7
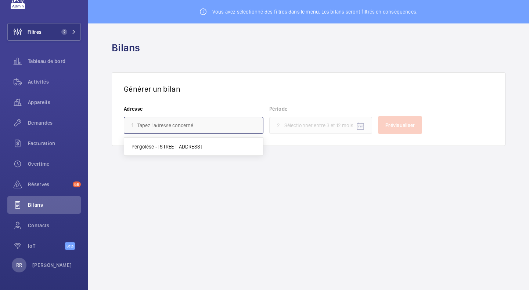
click at [193, 129] on input "text" at bounding box center [194, 125] width 140 height 17
click at [31, 203] on span "Bilans" at bounding box center [54, 205] width 53 height 7
click at [39, 266] on p "[PERSON_NAME]" at bounding box center [52, 265] width 40 height 7
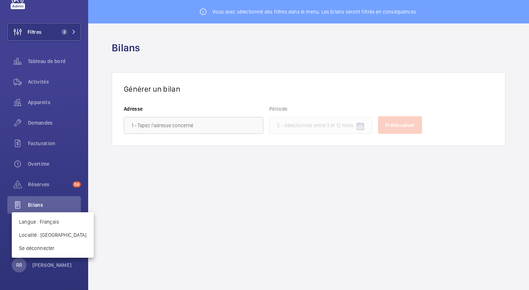
click at [17, 268] on div at bounding box center [264, 145] width 529 height 290
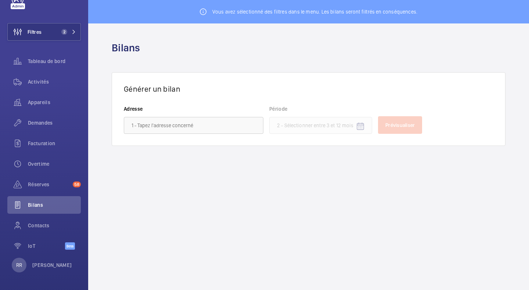
click at [17, 268] on p "RR" at bounding box center [19, 265] width 6 height 7
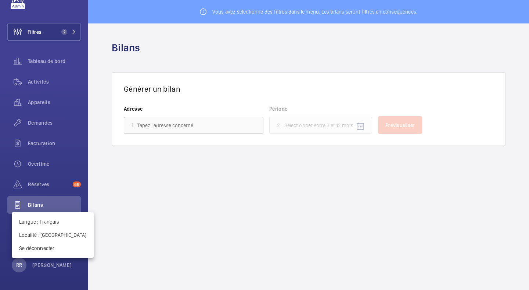
click at [96, 124] on div at bounding box center [264, 145] width 529 height 290
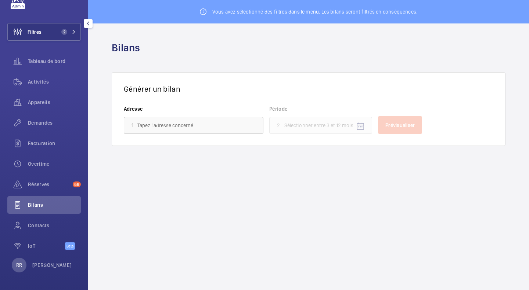
click at [16, 9] on div at bounding box center [18, 6] width 14 height 6
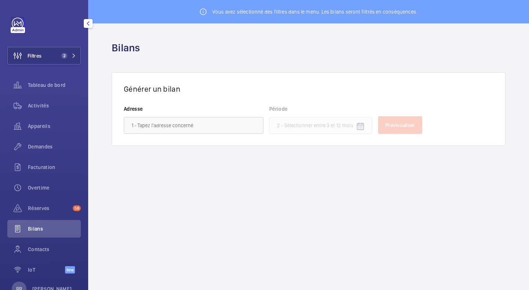
click at [14, 26] on link at bounding box center [18, 24] width 12 height 12
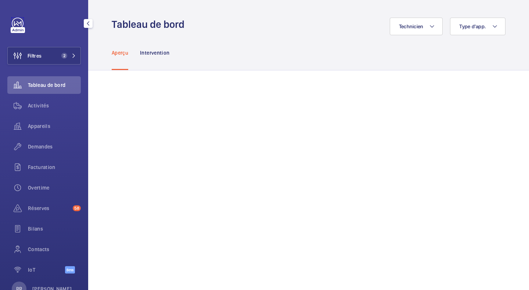
scroll to position [24, 0]
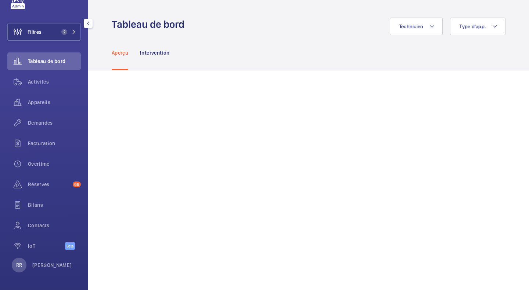
click at [39, 223] on span "Contacts" at bounding box center [54, 225] width 53 height 7
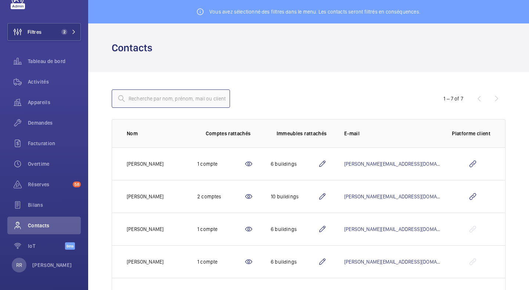
click at [151, 97] on input "text" at bounding box center [171, 99] width 118 height 18
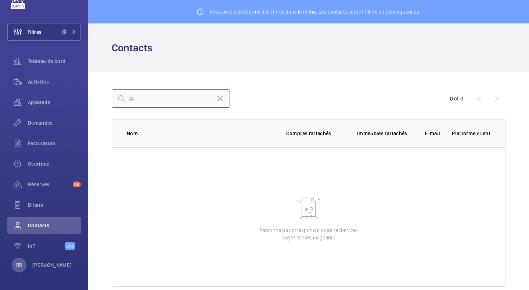
type input "k"
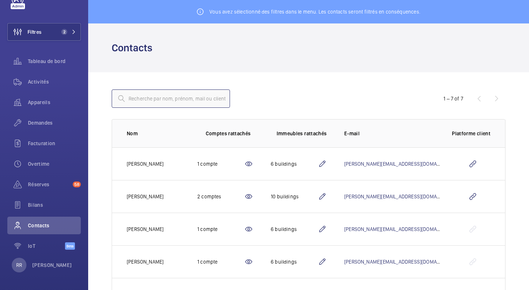
click at [160, 101] on input "text" at bounding box center [171, 99] width 118 height 18
click at [73, 30] on mat-icon at bounding box center [74, 32] width 4 height 4
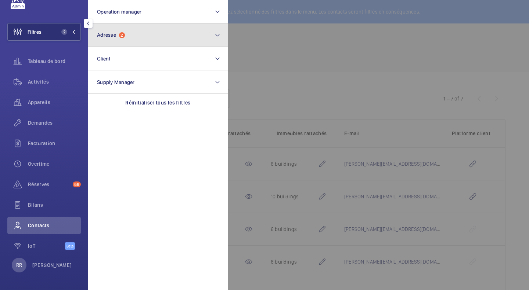
click at [115, 28] on button "Adresse 2" at bounding box center [158, 34] width 140 height 23
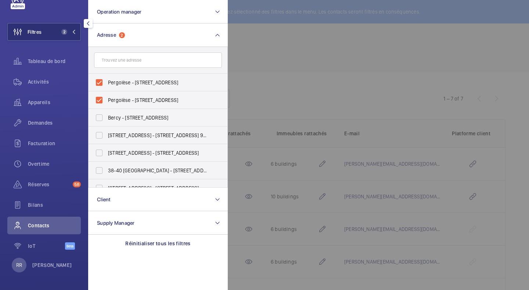
click at [257, 66] on div at bounding box center [492, 145] width 529 height 290
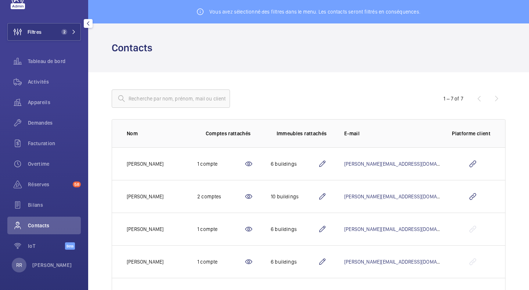
click at [51, 223] on span "Contacts" at bounding box center [54, 225] width 53 height 7
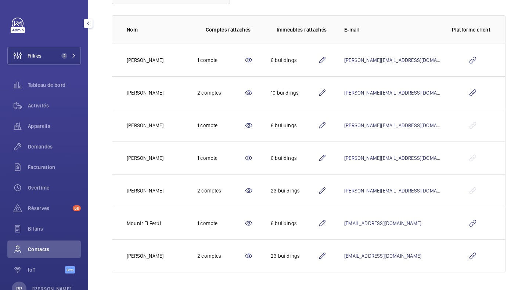
click at [65, 53] on span "2" at bounding box center [62, 56] width 9 height 6
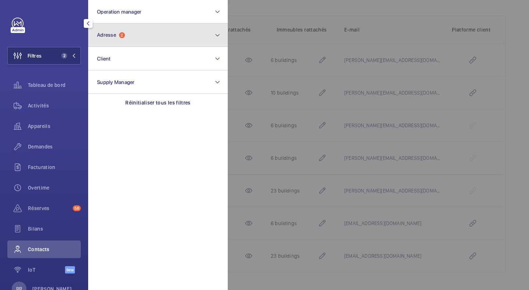
click at [113, 33] on span "Adresse" at bounding box center [106, 35] width 19 height 6
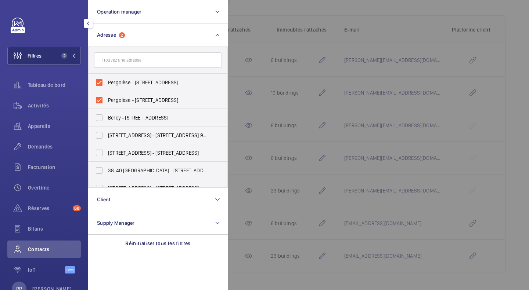
click at [137, 60] on input "text" at bounding box center [158, 60] width 128 height 15
type input "p"
type input "3"
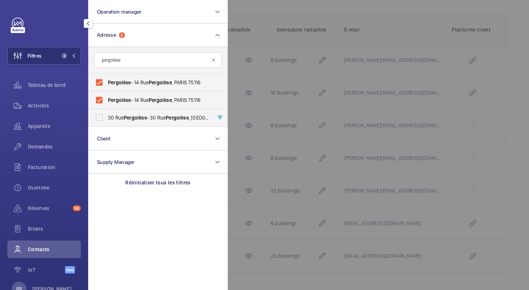
type input "pergolèse"
click at [99, 117] on label "[STREET_ADDRESS] - [STREET_ADDRESS]" at bounding box center [152, 118] width 128 height 18
click at [99, 117] on input "[STREET_ADDRESS] - [STREET_ADDRESS]" at bounding box center [99, 118] width 15 height 15
checkbox input "true"
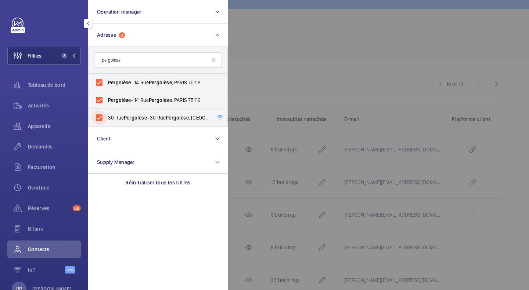
scroll to position [104, 0]
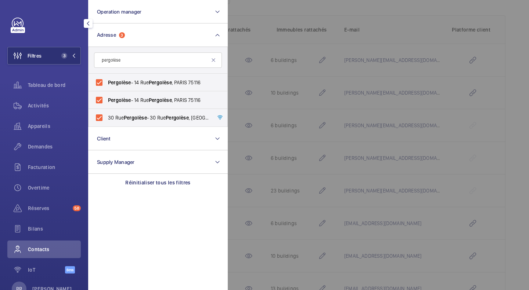
click at [507, 66] on div at bounding box center [492, 145] width 529 height 290
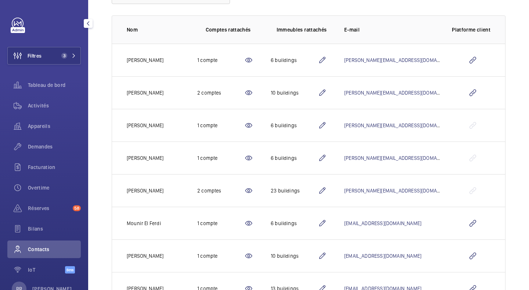
click at [35, 104] on span "Activités" at bounding box center [54, 105] width 53 height 7
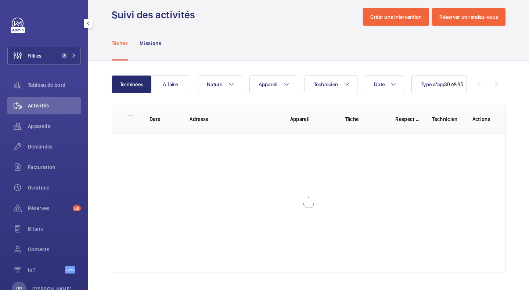
scroll to position [10, 0]
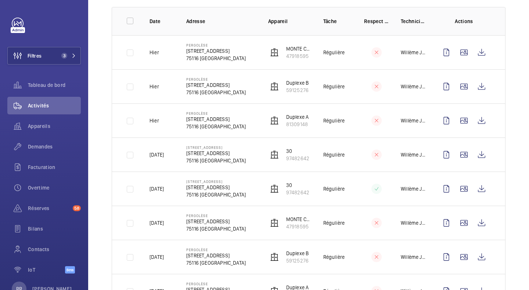
scroll to position [108, 0]
click at [459, 155] on wm-front-icon-button at bounding box center [464, 155] width 18 height 18
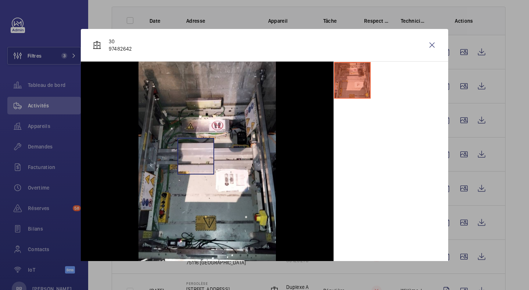
scroll to position [6, 0]
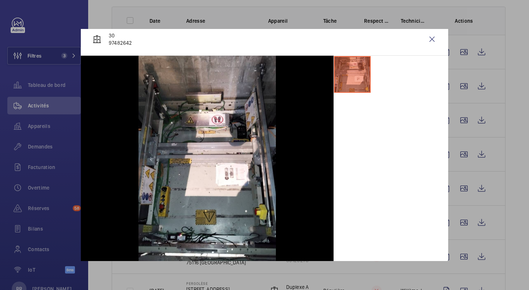
click at [430, 41] on wm-front-icon-button at bounding box center [432, 39] width 18 height 18
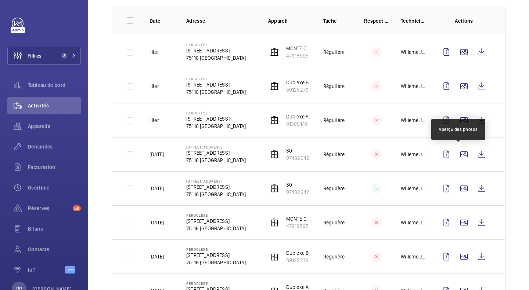
click at [456, 154] on wm-front-icon-button at bounding box center [464, 155] width 18 height 18
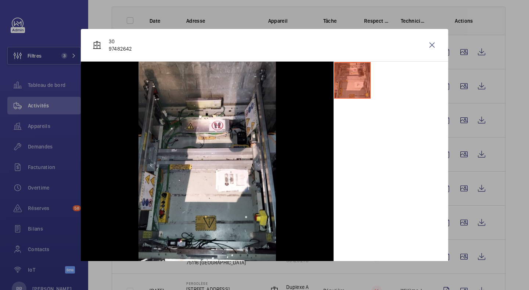
click at [462, 155] on div at bounding box center [264, 145] width 529 height 290
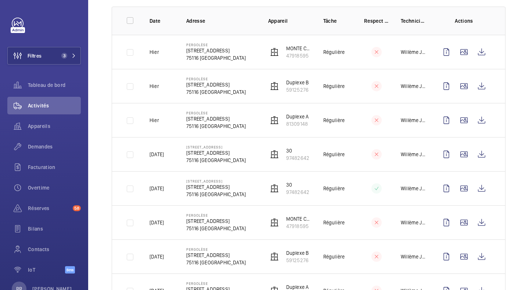
click at [35, 241] on div "Contacts" at bounding box center [43, 250] width 73 height 18
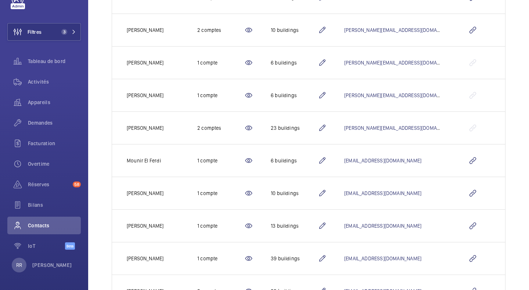
scroll to position [202, 0]
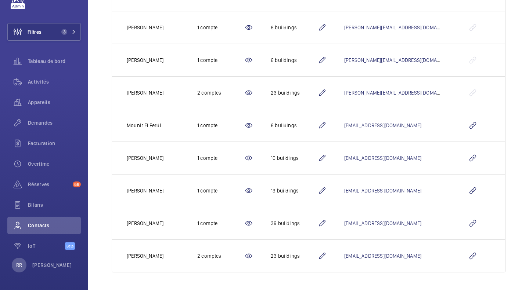
click at [253, 256] on mat-icon at bounding box center [248, 256] width 9 height 9
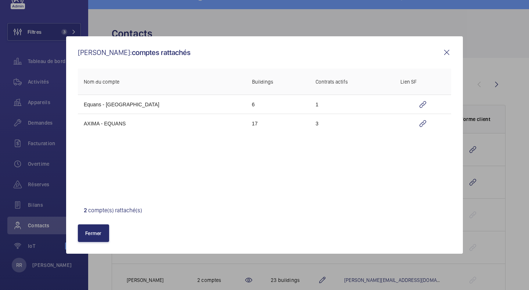
scroll to position [202, 0]
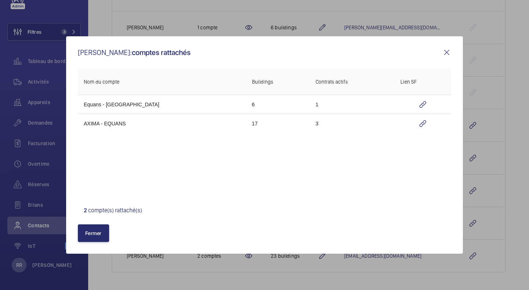
click at [449, 50] on mat-icon at bounding box center [446, 52] width 9 height 9
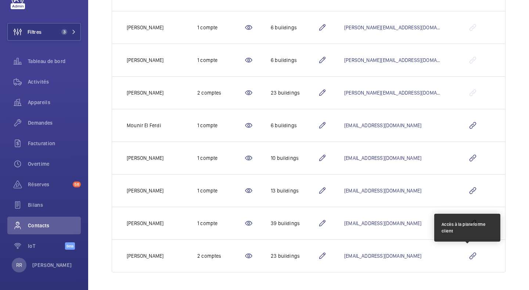
click at [467, 259] on wm-front-icon-button at bounding box center [473, 256] width 18 height 18
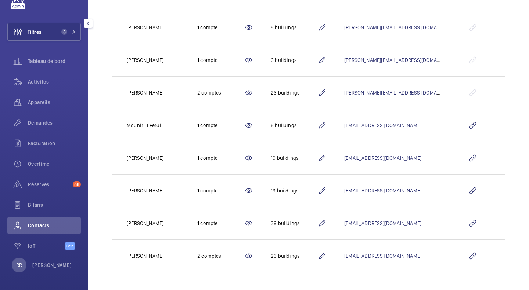
click at [69, 32] on span "3" at bounding box center [67, 32] width 18 height 6
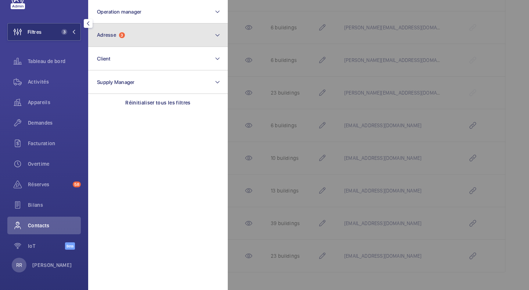
click at [119, 34] on span "Adresse 3" at bounding box center [111, 35] width 28 height 6
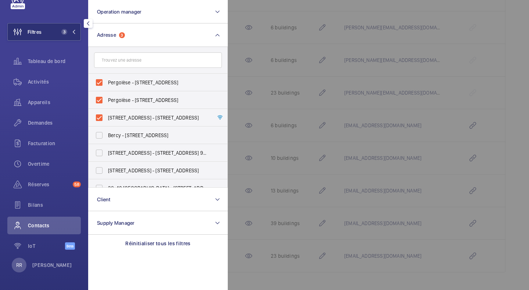
click at [98, 119] on label "[STREET_ADDRESS] - [STREET_ADDRESS]" at bounding box center [152, 118] width 128 height 18
click at [98, 119] on input "[STREET_ADDRESS] - [STREET_ADDRESS]" at bounding box center [99, 118] width 15 height 15
checkbox input "false"
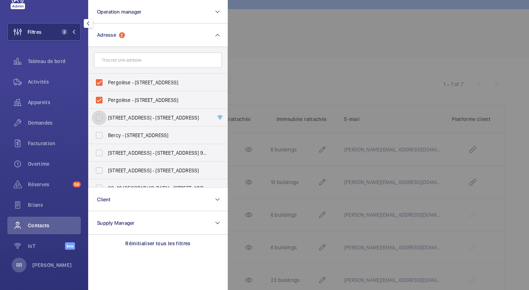
scroll to position [104, 0]
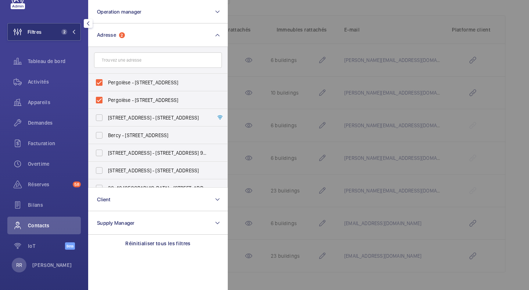
drag, startPoint x: 40, startPoint y: 232, endPoint x: 78, endPoint y: 285, distance: 65.5
click at [78, 285] on div "Filtres 2 Operation manager Adresse 2 Pergolèse - [STREET_ADDRESS] Pergolèse - …" at bounding box center [44, 145] width 88 height 290
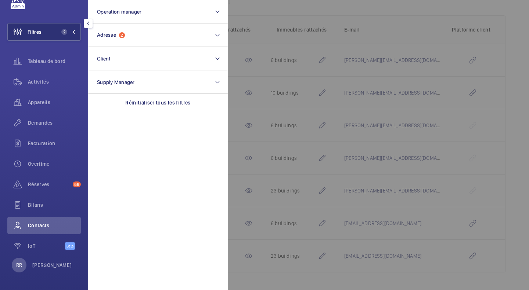
click at [78, 285] on div "Filtres 2 Operation manager Adresse 2 Client Supply Manager Réinitialiser tous …" at bounding box center [44, 145] width 88 height 290
click at [506, 42] on div at bounding box center [492, 145] width 529 height 290
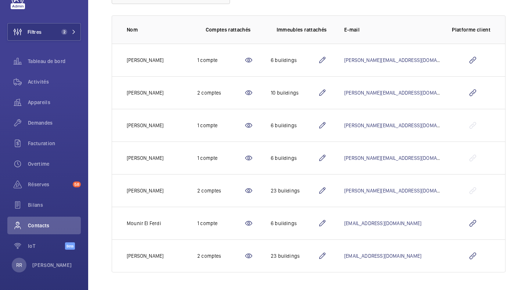
scroll to position [0, 0]
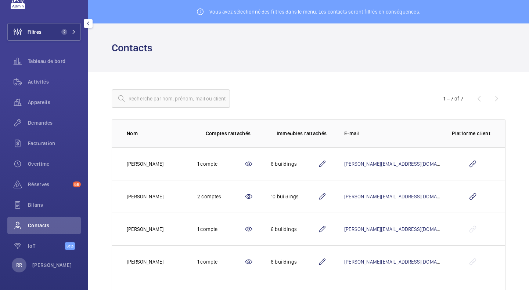
click at [35, 225] on span "Contacts" at bounding box center [54, 225] width 53 height 7
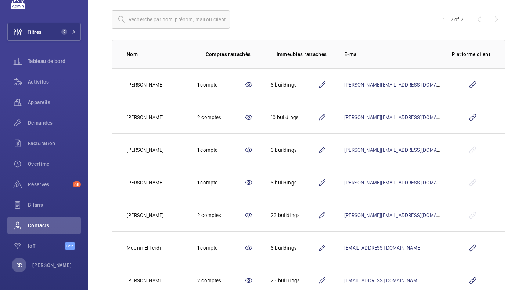
scroll to position [104, 0]
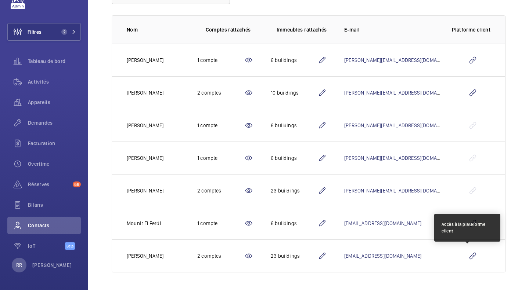
click at [468, 257] on wm-front-icon-button at bounding box center [473, 256] width 18 height 18
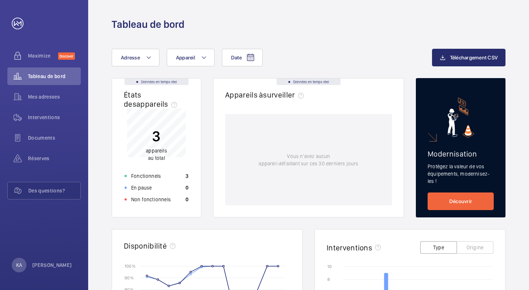
scroll to position [46, 0]
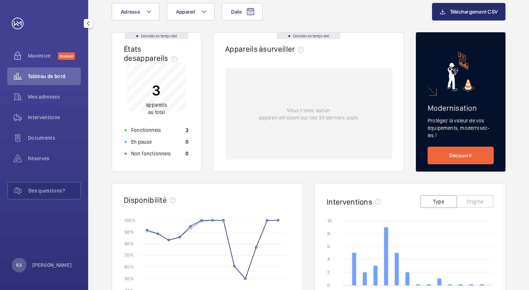
click at [38, 139] on span "Documents" at bounding box center [54, 137] width 53 height 7
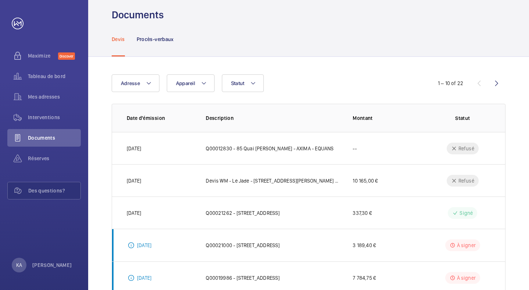
scroll to position [10, 0]
click at [190, 79] on button "Appareil" at bounding box center [191, 83] width 48 height 18
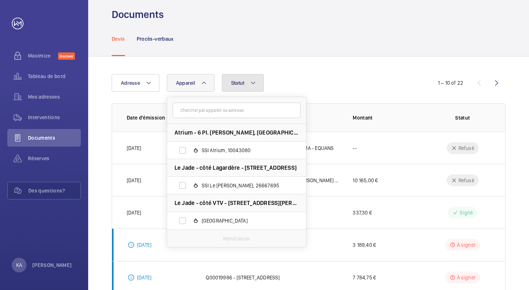
click at [241, 81] on span "Statut" at bounding box center [238, 83] width 14 height 6
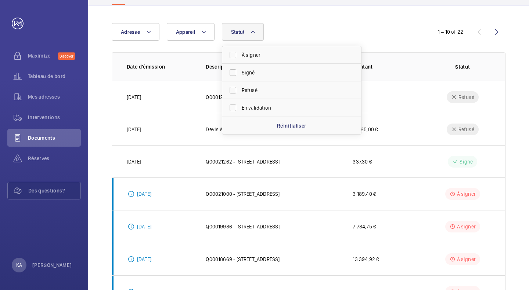
scroll to position [0, 0]
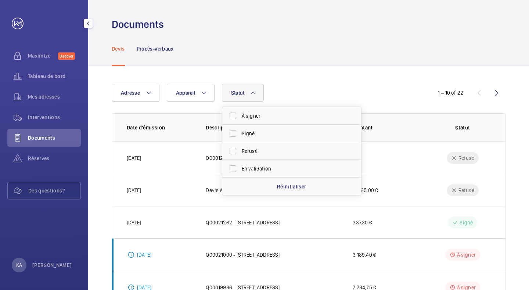
click at [32, 141] on span "Documents" at bounding box center [54, 137] width 53 height 7
click at [154, 50] on p "Procès-verbaux" at bounding box center [155, 48] width 37 height 7
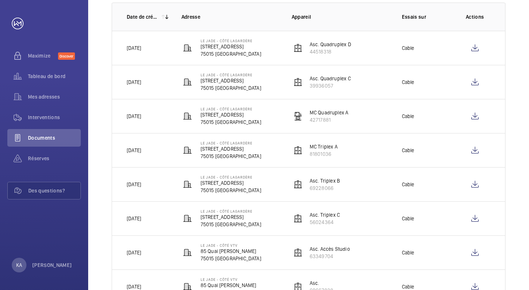
scroll to position [108, 0]
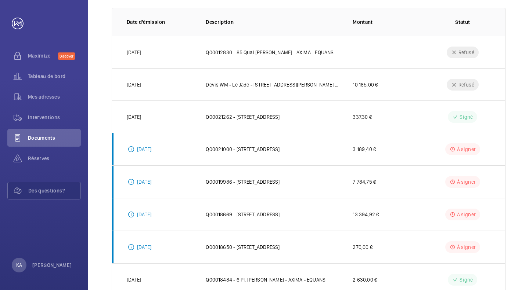
scroll to position [106, 0]
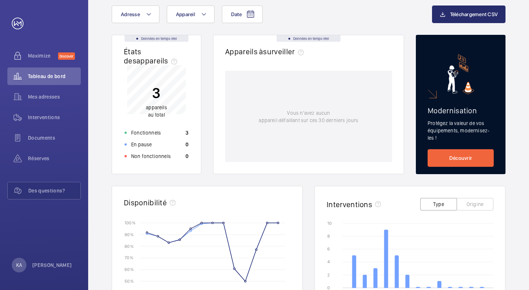
scroll to position [43, 0]
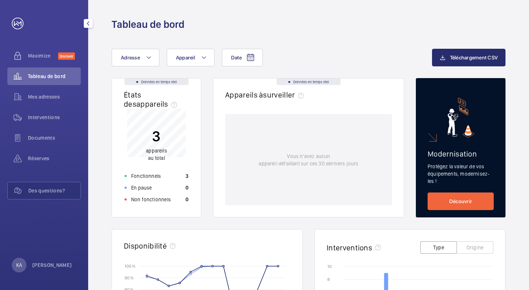
click at [53, 141] on span "Documents" at bounding box center [54, 137] width 53 height 7
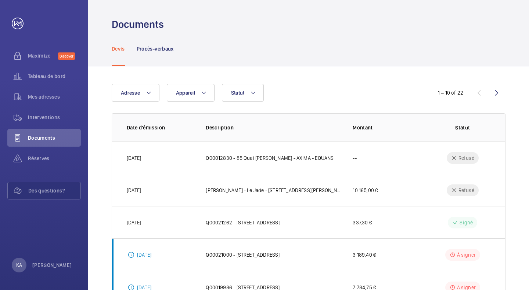
click at [156, 51] on p "Procès-verbaux" at bounding box center [155, 48] width 37 height 7
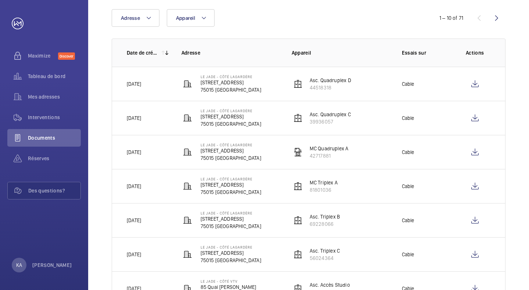
scroll to position [72, 0]
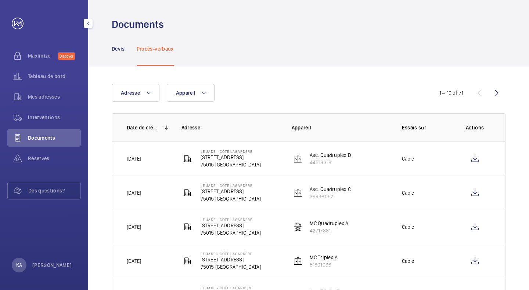
click at [40, 137] on span "Documents" at bounding box center [54, 137] width 53 height 7
click at [89, 26] on button "button" at bounding box center [88, 23] width 9 height 9
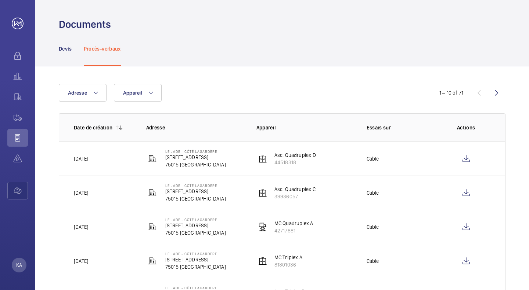
click at [303, 35] on div "Devis Procès-verbaux" at bounding box center [282, 48] width 446 height 35
